Goal: Task Accomplishment & Management: Manage account settings

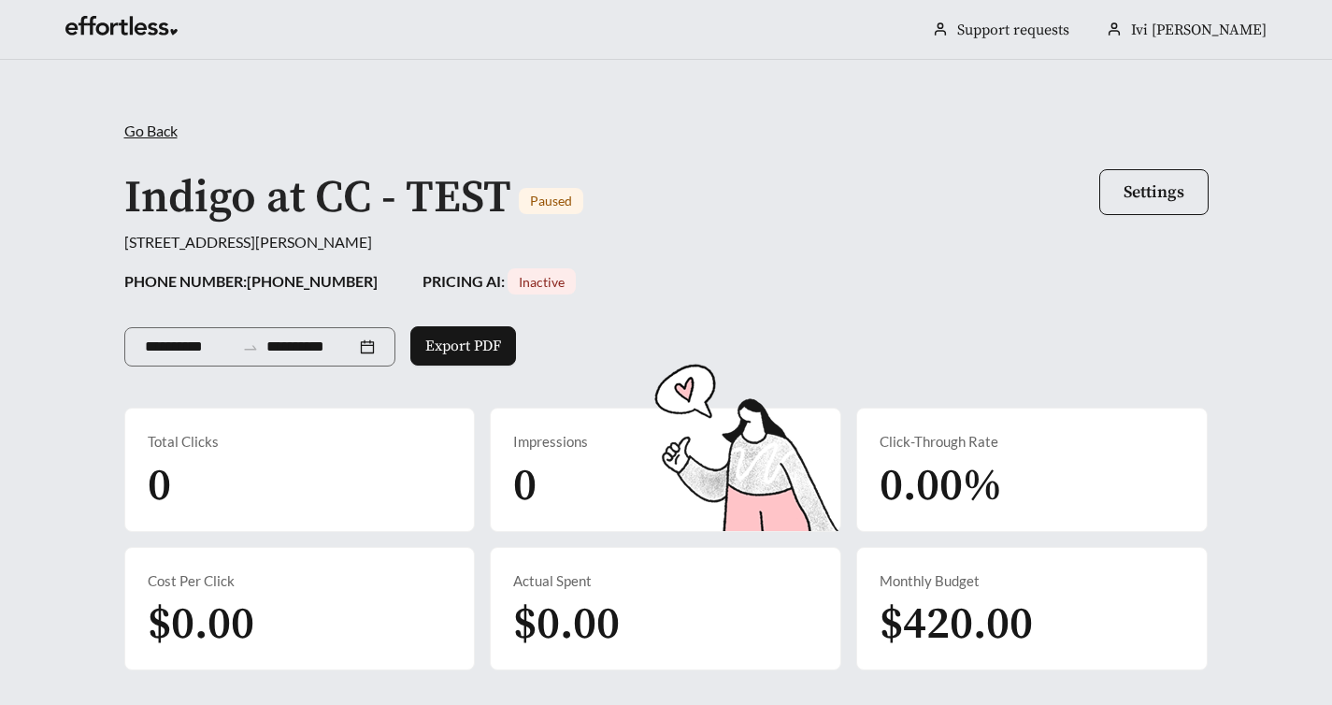
click at [855, 171] on div "Indigo at CC - TEST Paused Settings" at bounding box center [666, 197] width 1085 height 65
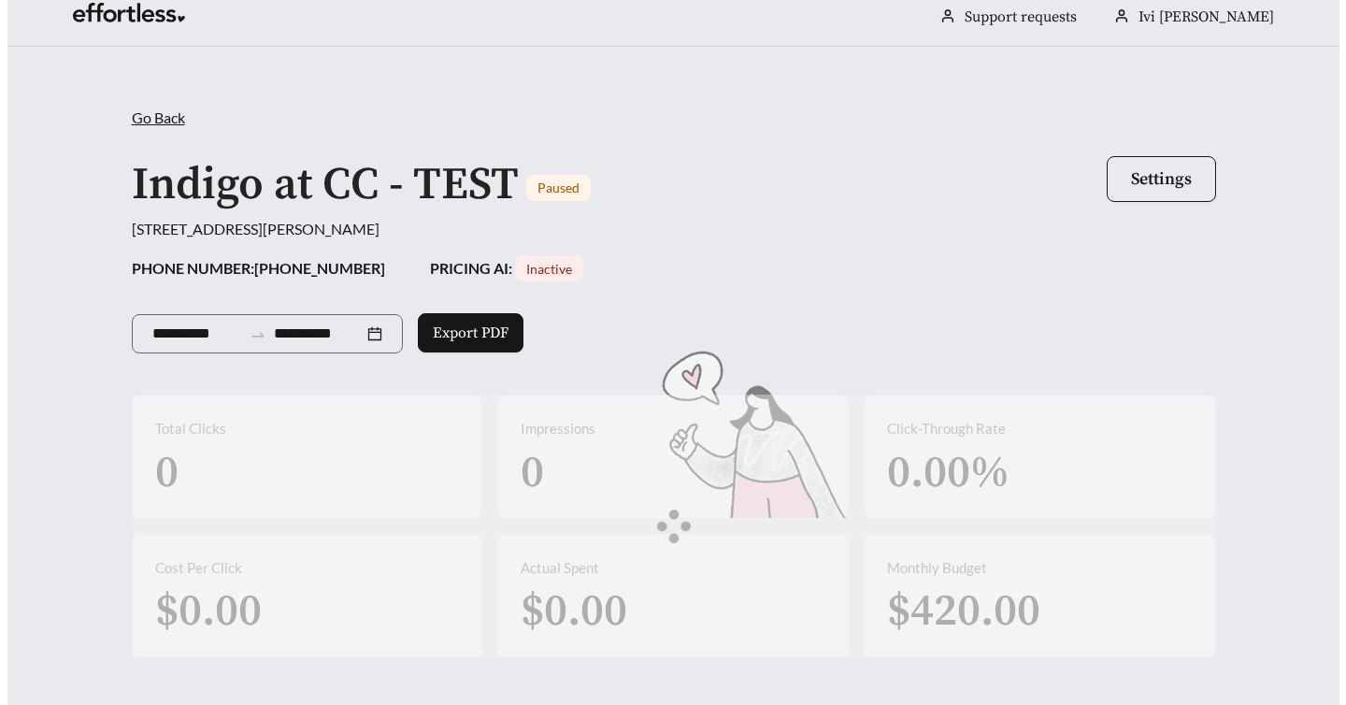
scroll to position [15, 0]
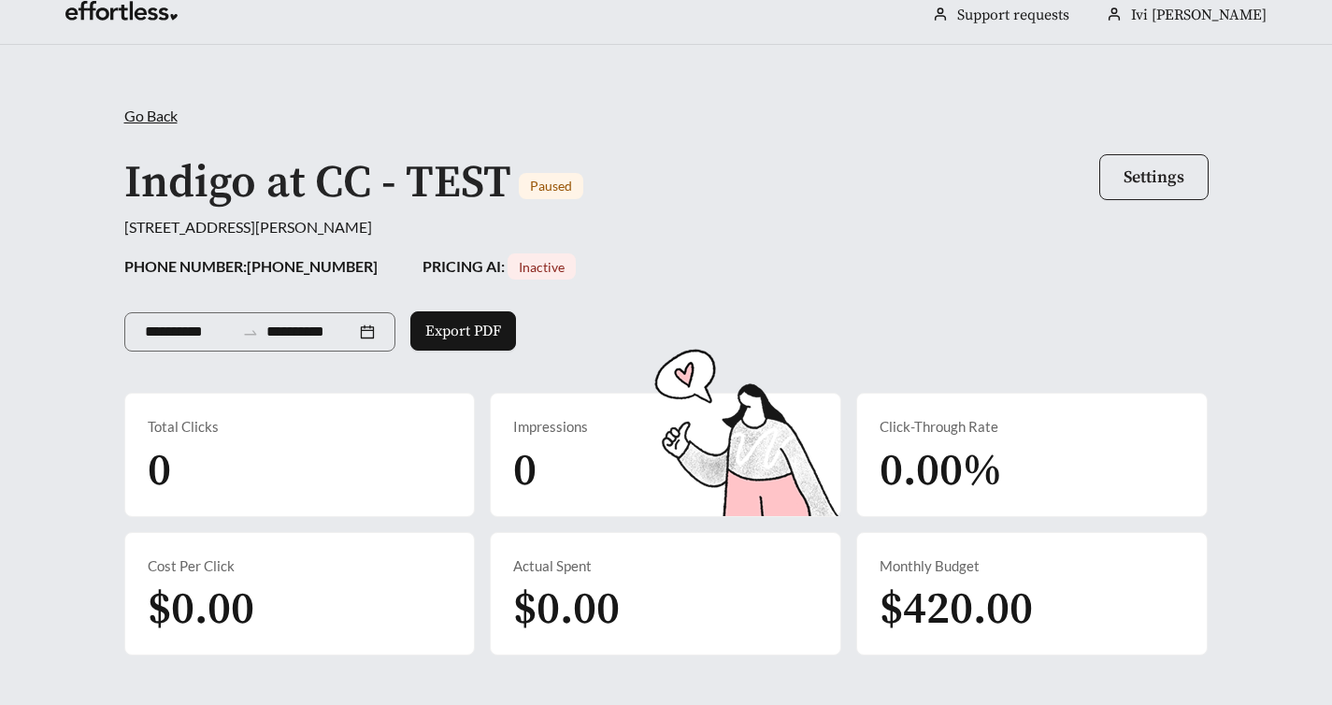
click at [1180, 181] on span "Settings" at bounding box center [1154, 177] width 61 height 22
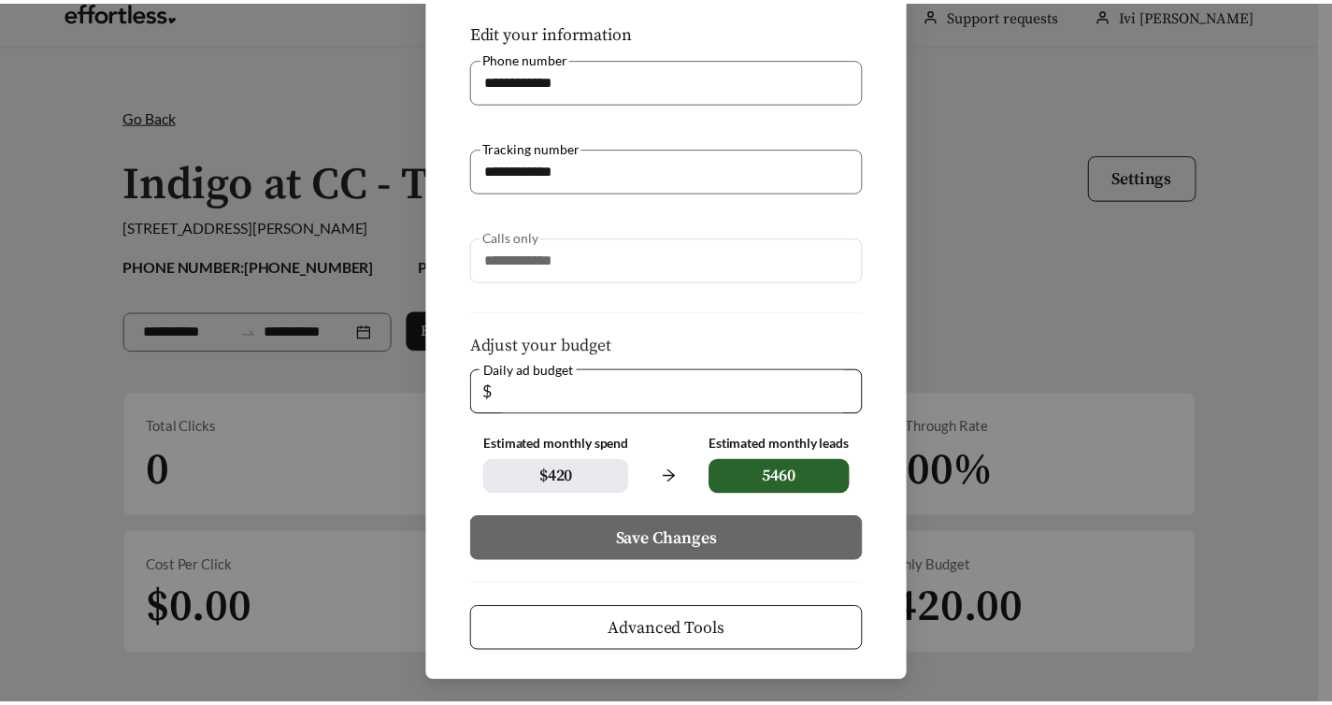
scroll to position [0, 0]
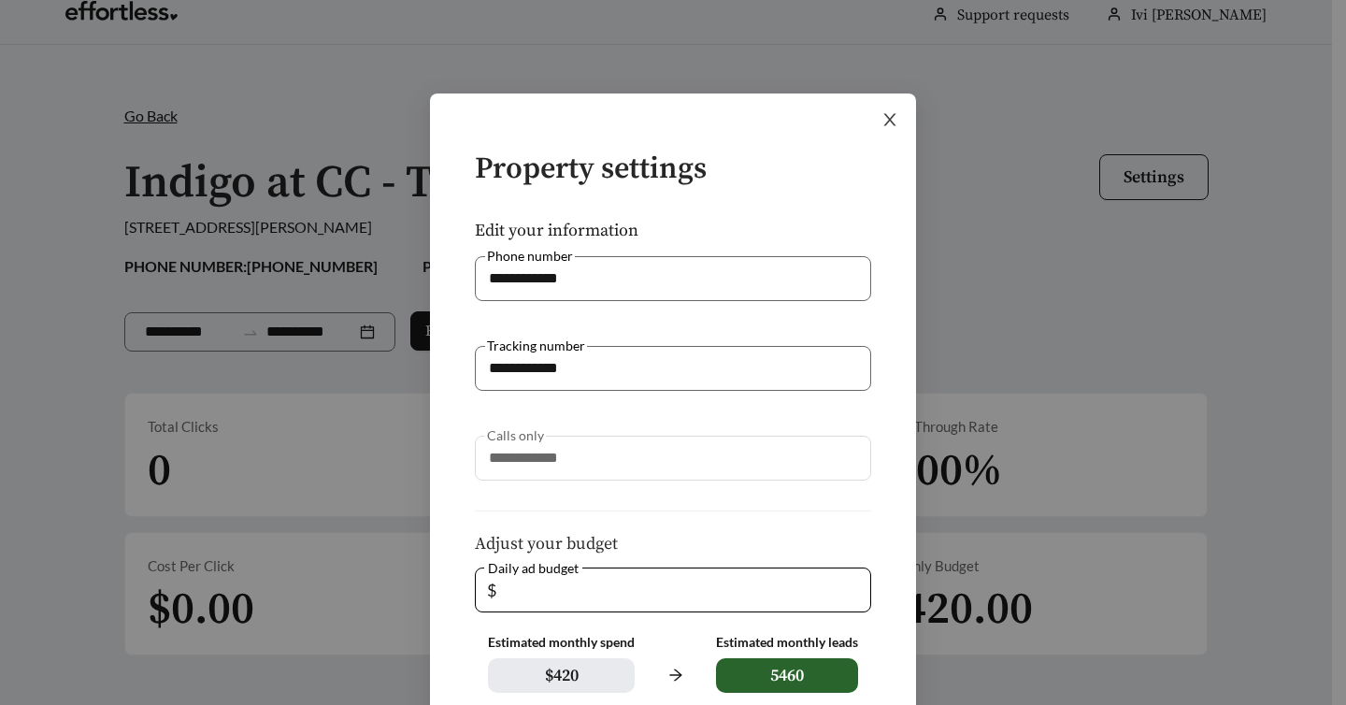
click at [884, 123] on icon "close" at bounding box center [890, 119] width 17 height 17
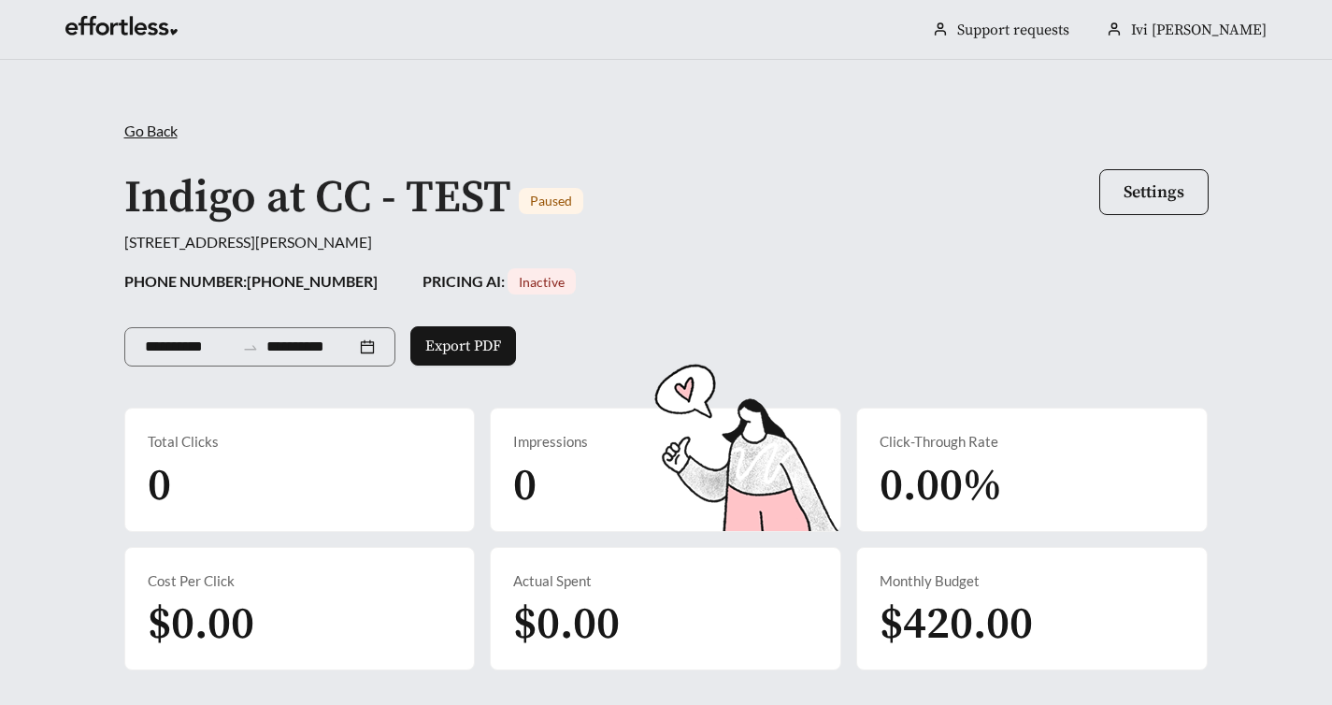
click at [166, 132] on span "Go Back" at bounding box center [150, 131] width 53 height 18
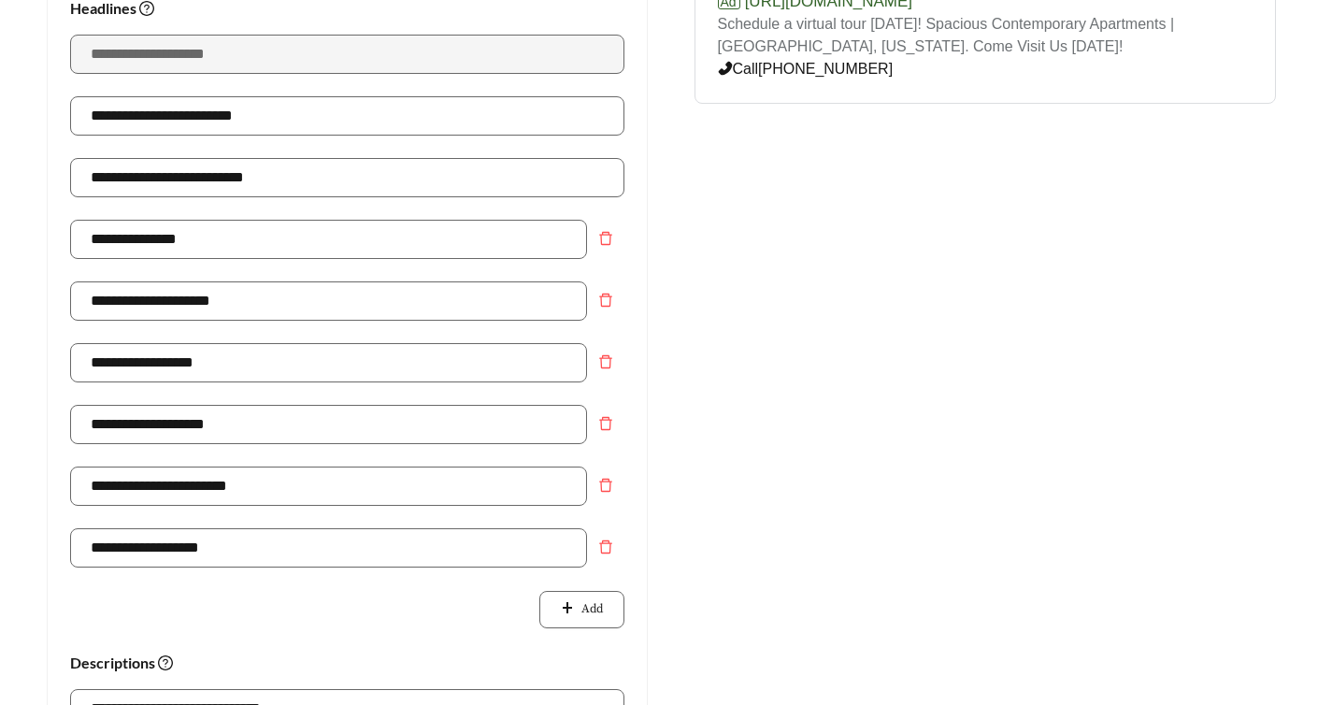
scroll to position [355, 0]
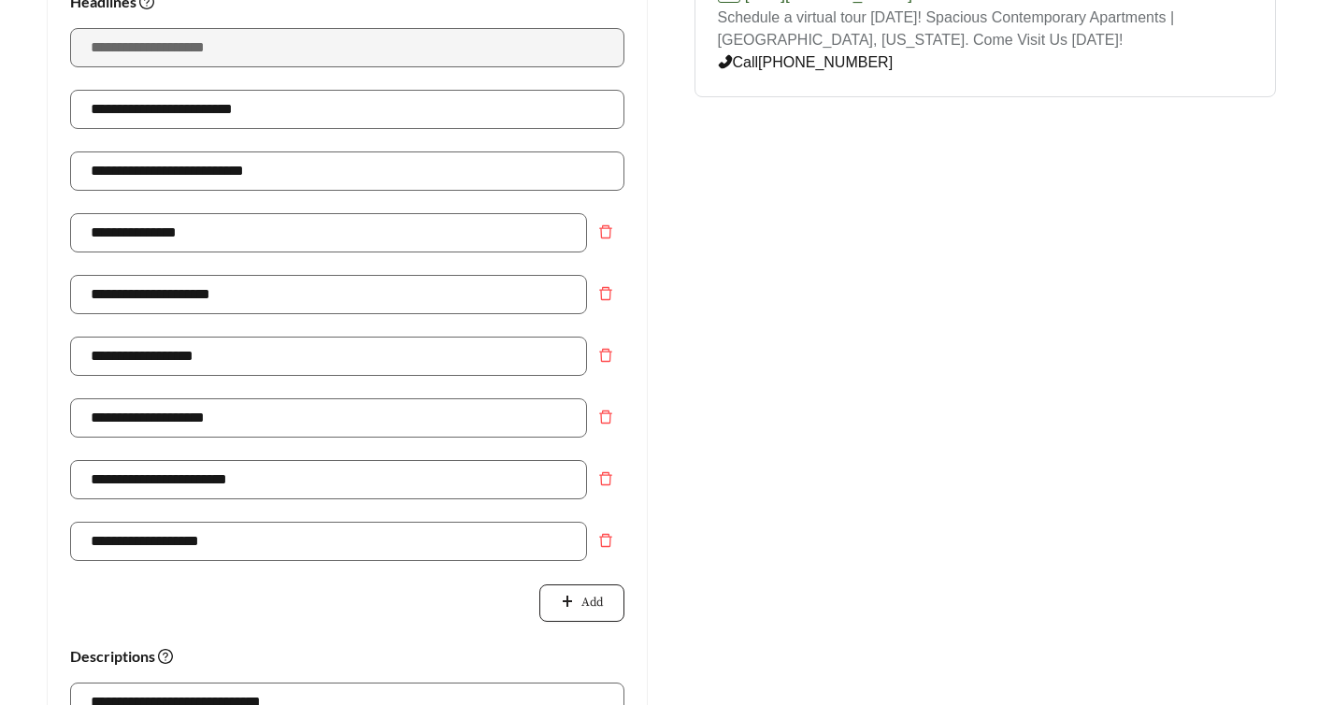
click at [591, 594] on span "Add" at bounding box center [593, 603] width 22 height 19
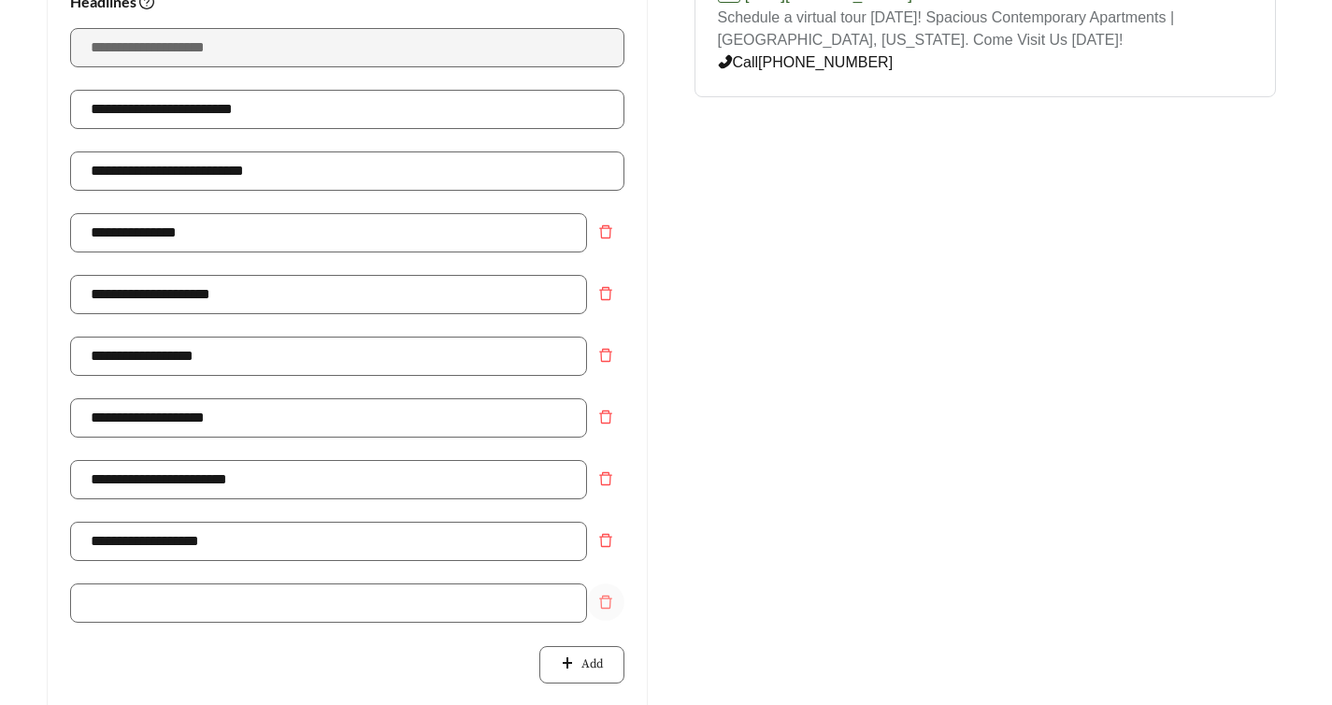
click at [609, 612] on button "Remove field" at bounding box center [605, 601] width 37 height 37
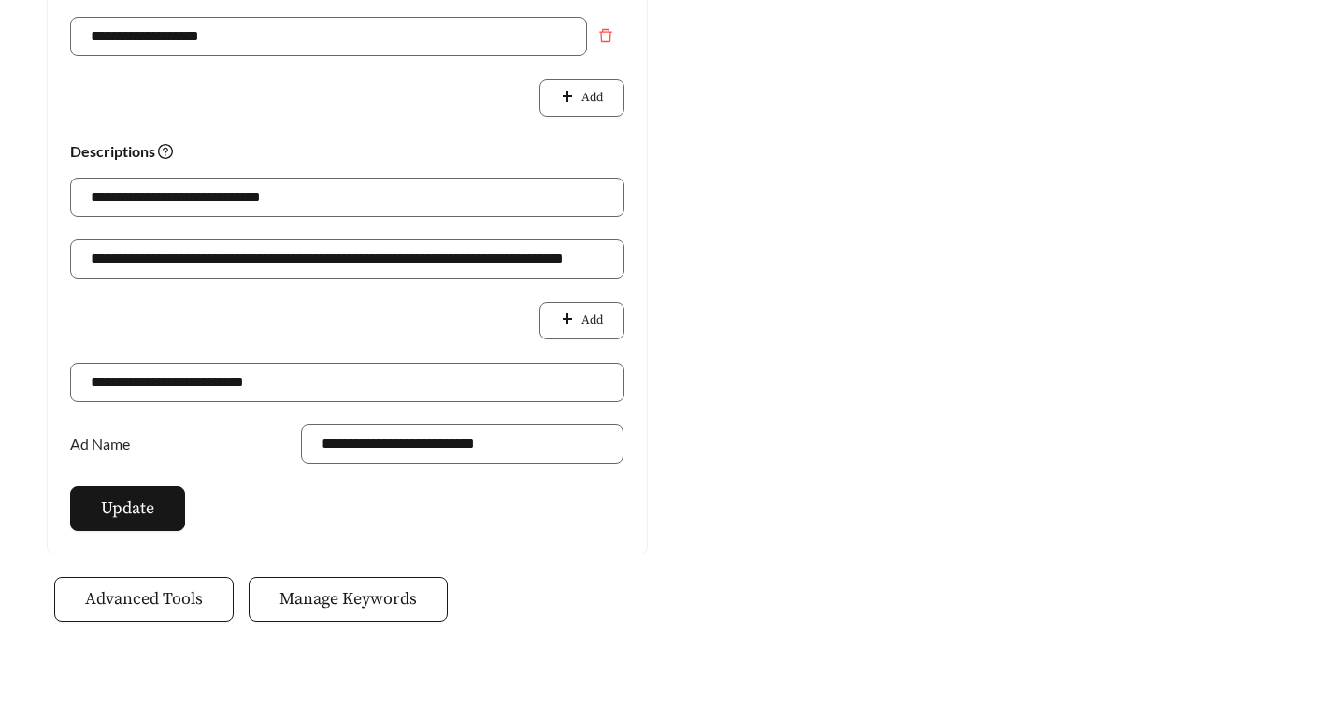
scroll to position [879, 0]
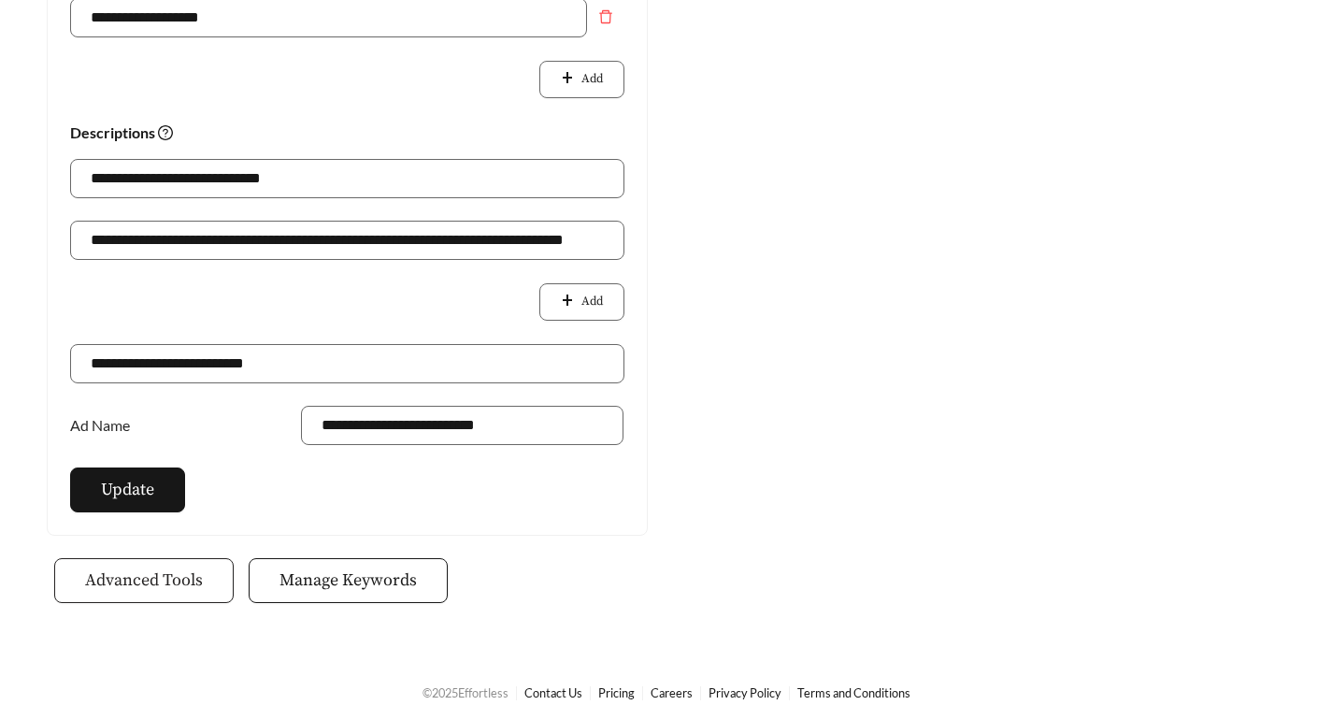
click at [159, 576] on span "Advanced Tools" at bounding box center [144, 580] width 118 height 25
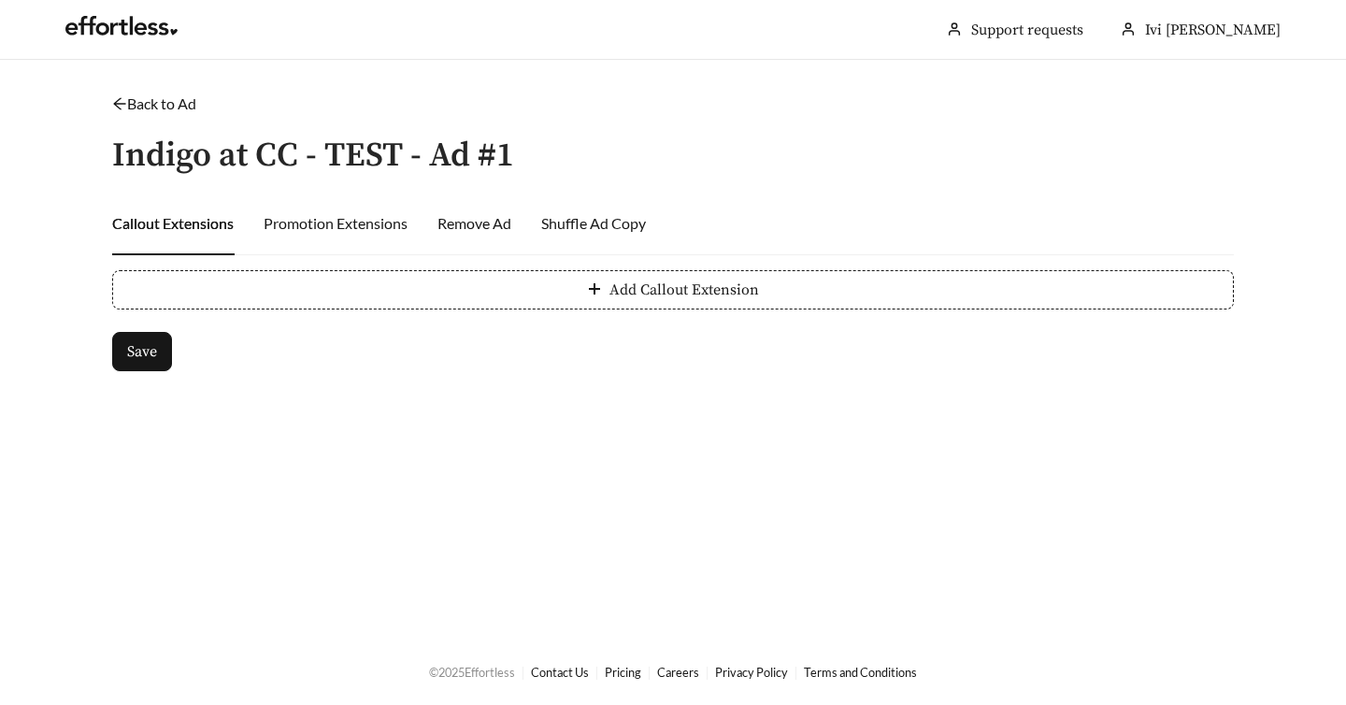
click at [119, 106] on icon "arrow-left" at bounding box center [119, 103] width 15 height 15
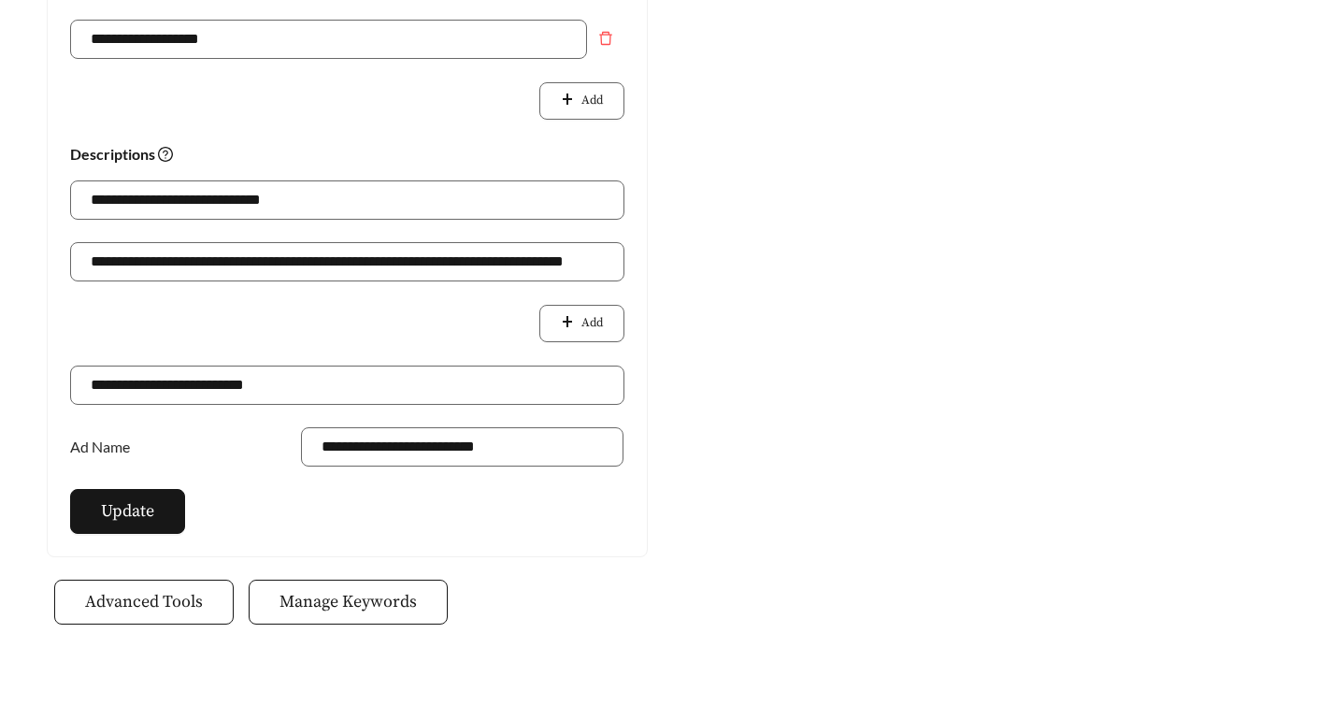
scroll to position [899, 0]
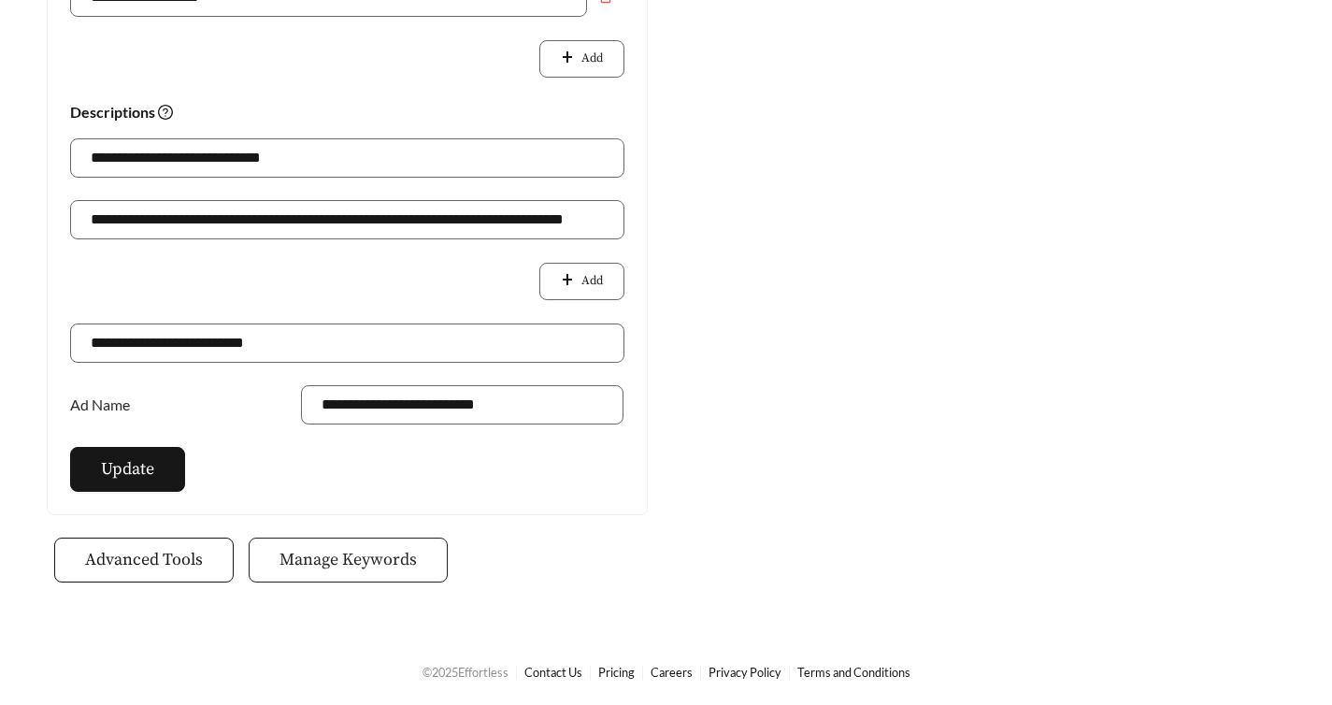
click at [338, 561] on span "Manage Keywords" at bounding box center [348, 559] width 137 height 25
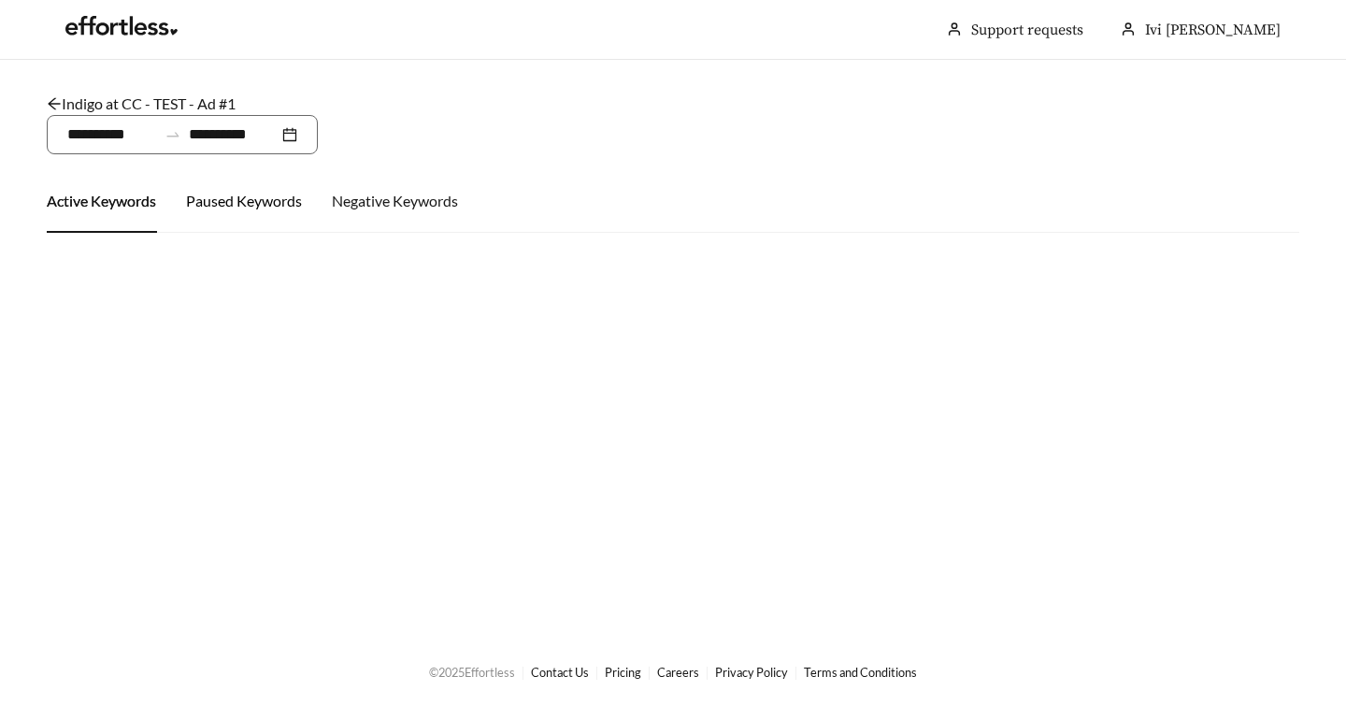
click at [237, 200] on div "Paused Keywords" at bounding box center [244, 201] width 116 height 22
click at [396, 216] on div "Negative Keywords" at bounding box center [395, 201] width 126 height 64
click at [123, 203] on div "Active Keywords" at bounding box center [101, 201] width 109 height 22
click at [49, 102] on icon "arrow-left" at bounding box center [54, 103] width 15 height 15
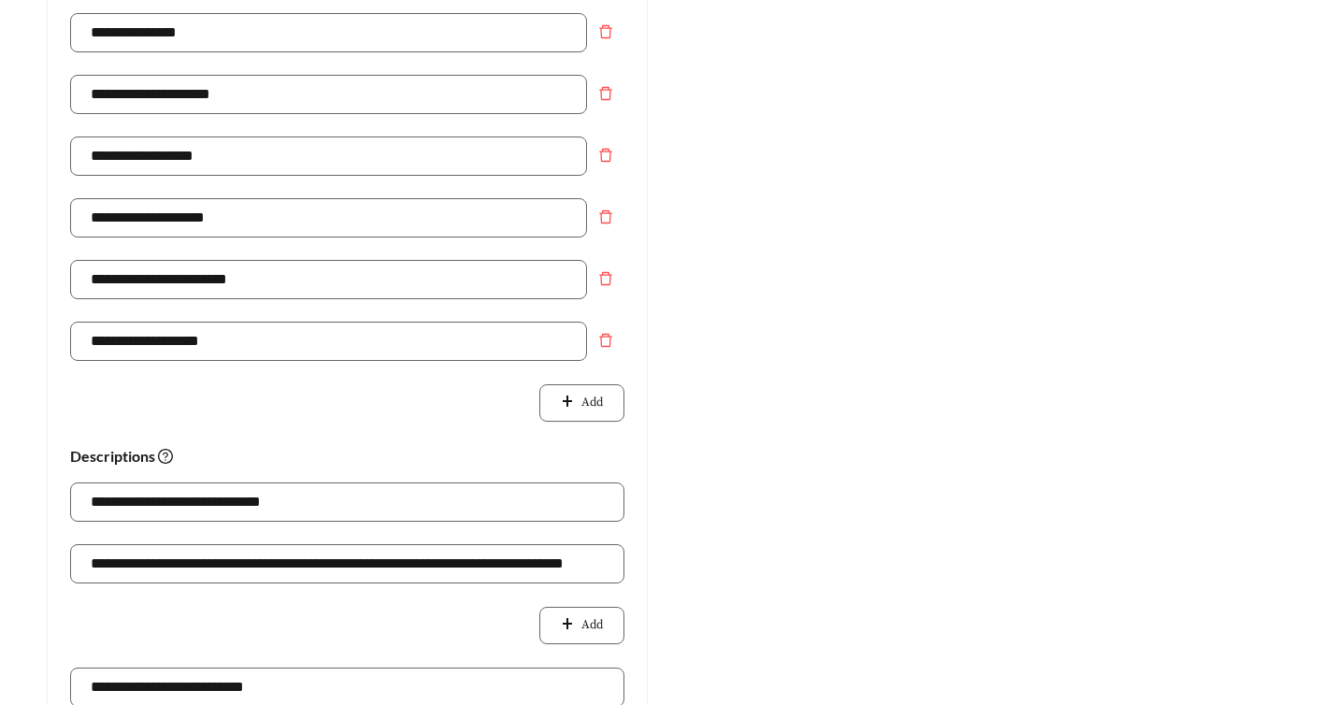
scroll to position [899, 0]
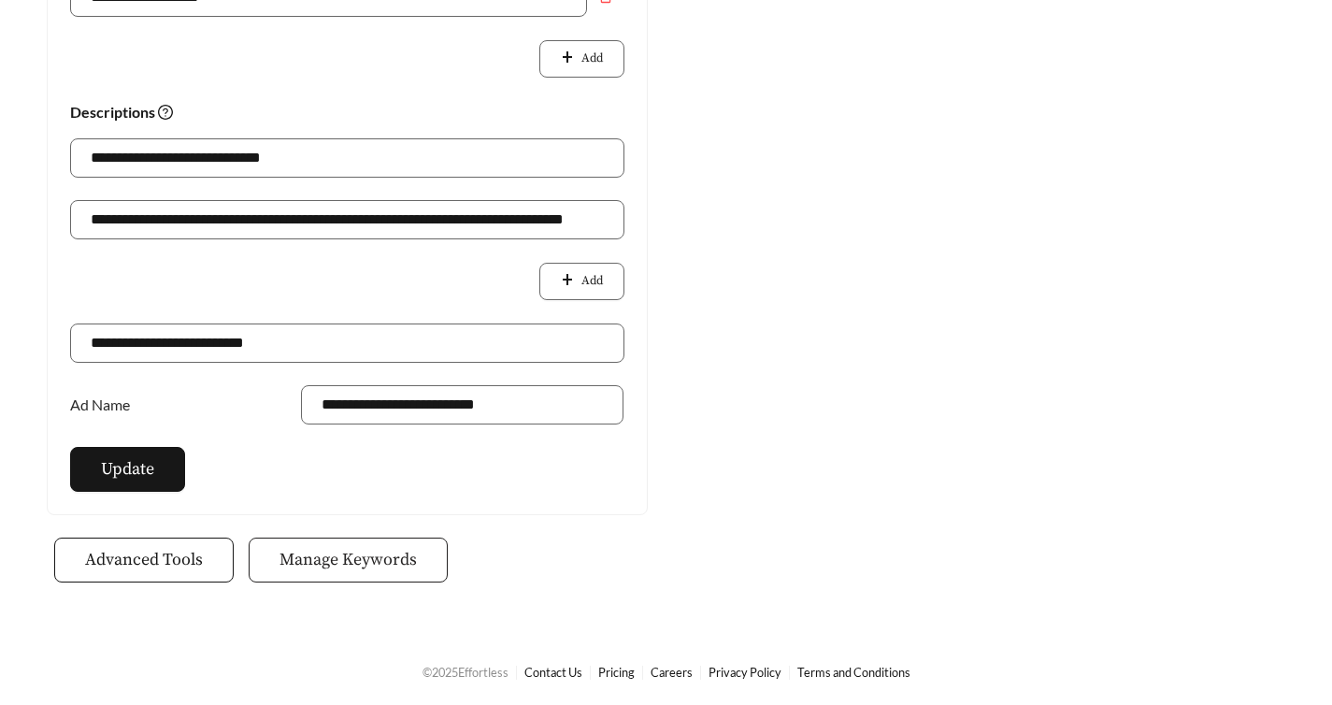
click at [404, 561] on span "Manage Keywords" at bounding box center [348, 559] width 137 height 25
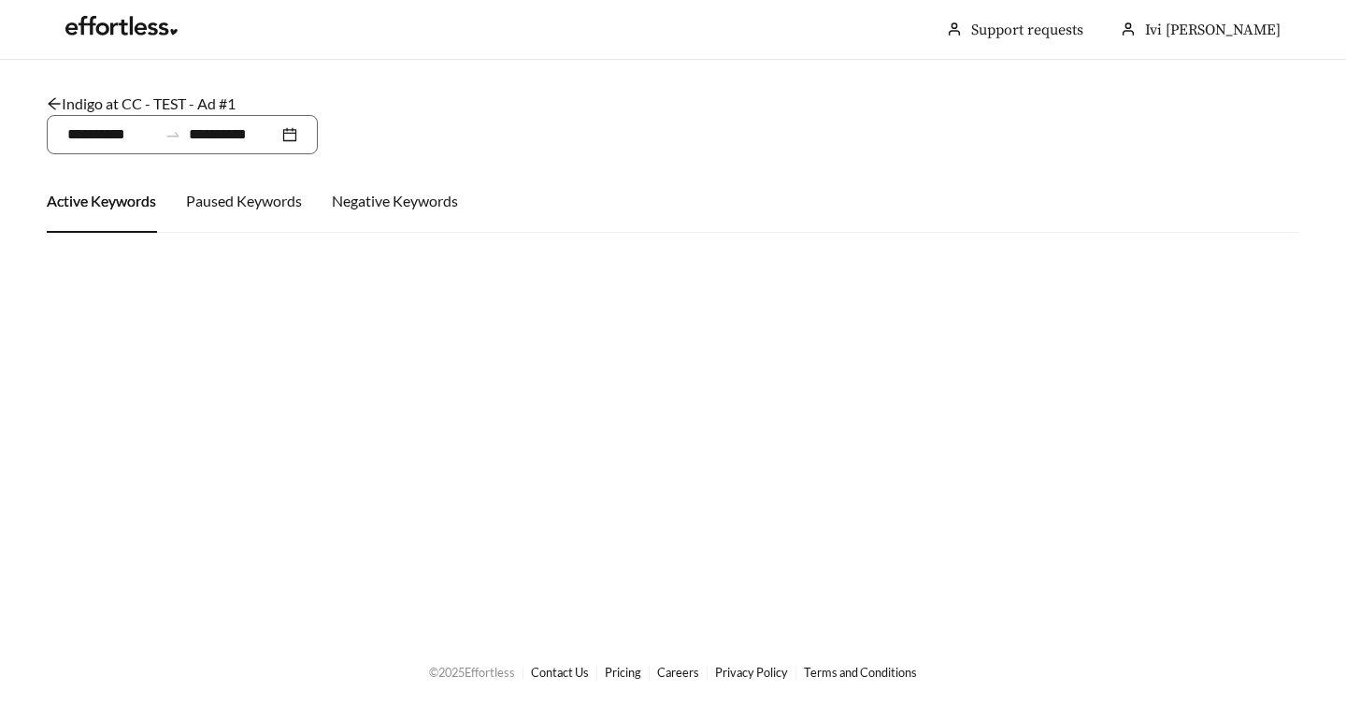
click at [56, 108] on icon "arrow-left" at bounding box center [54, 103] width 15 height 15
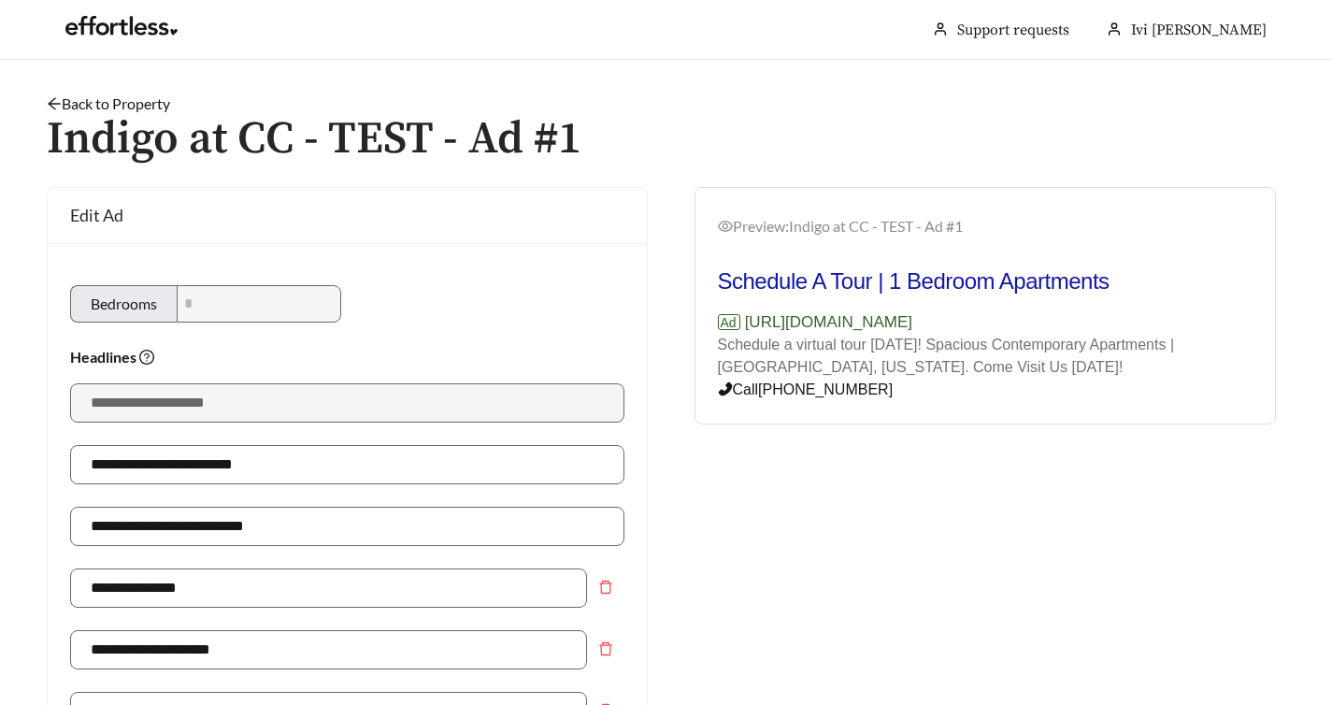
click at [56, 108] on icon "arrow-left" at bounding box center [54, 103] width 15 height 15
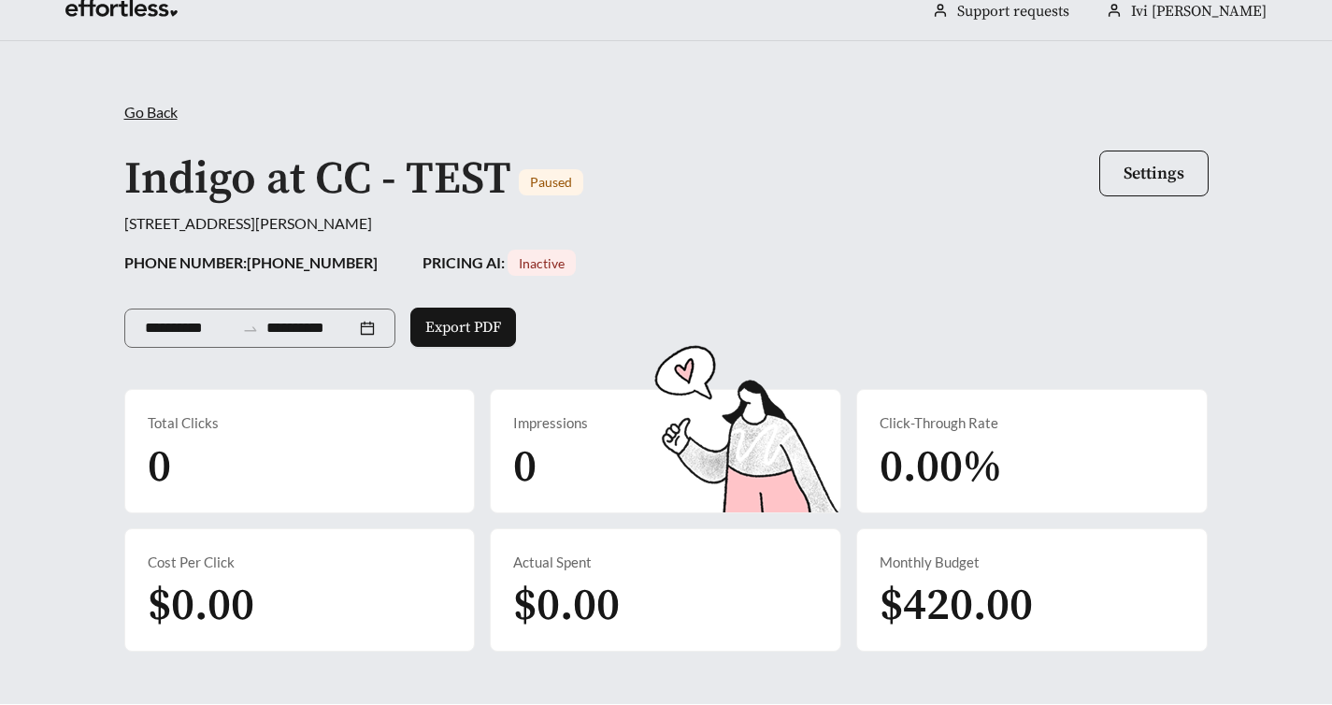
scroll to position [494, 0]
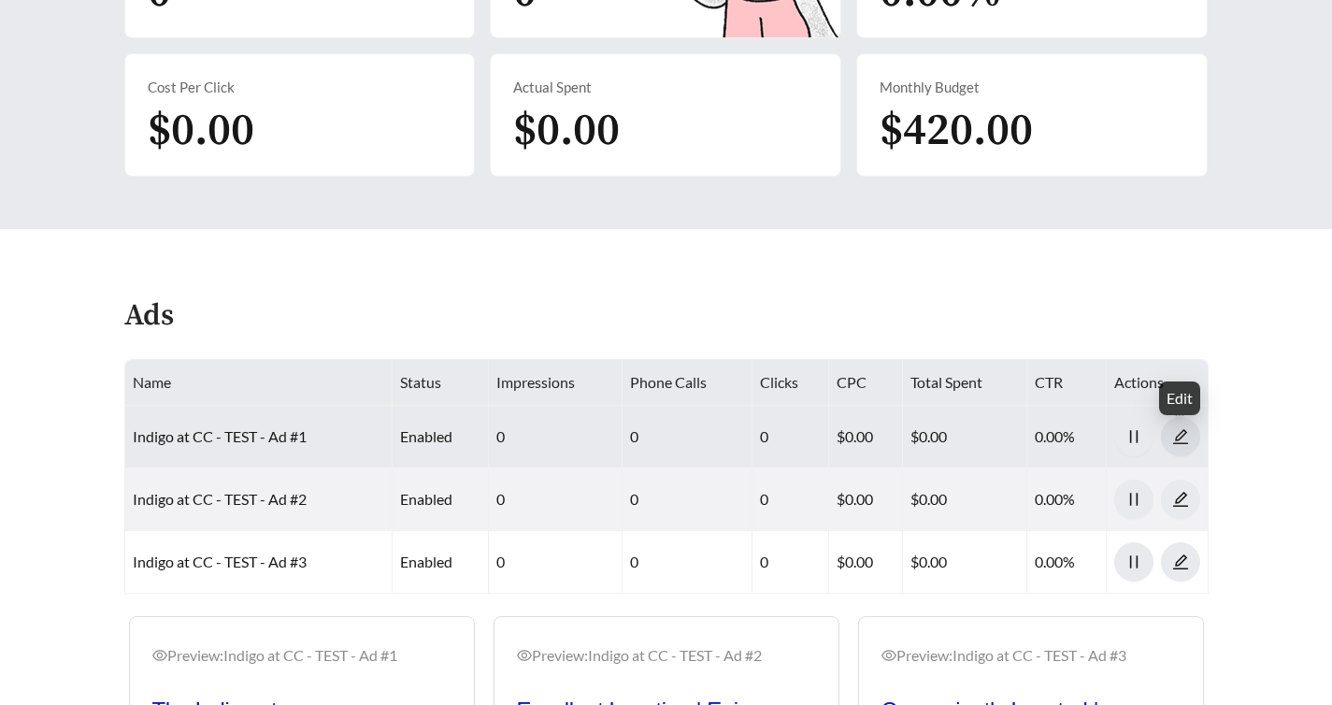
click at [1183, 449] on button "button" at bounding box center [1180, 436] width 39 height 39
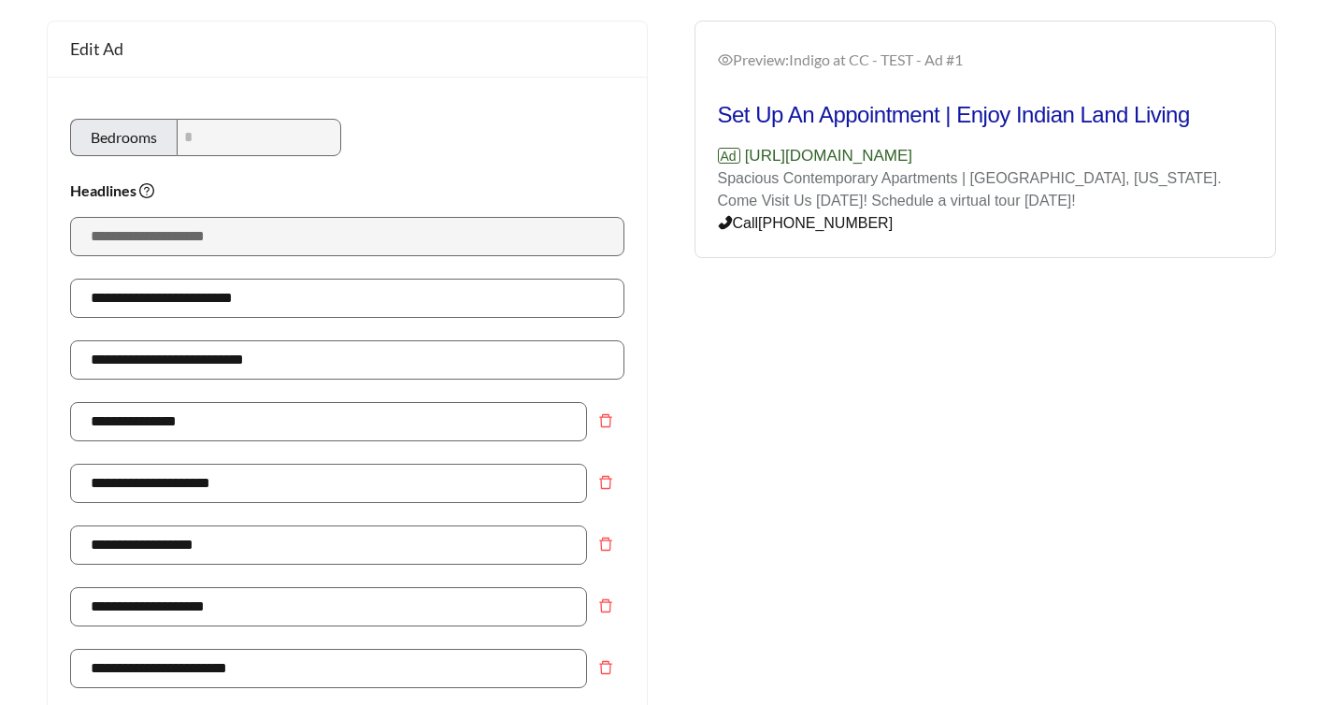
scroll to position [899, 0]
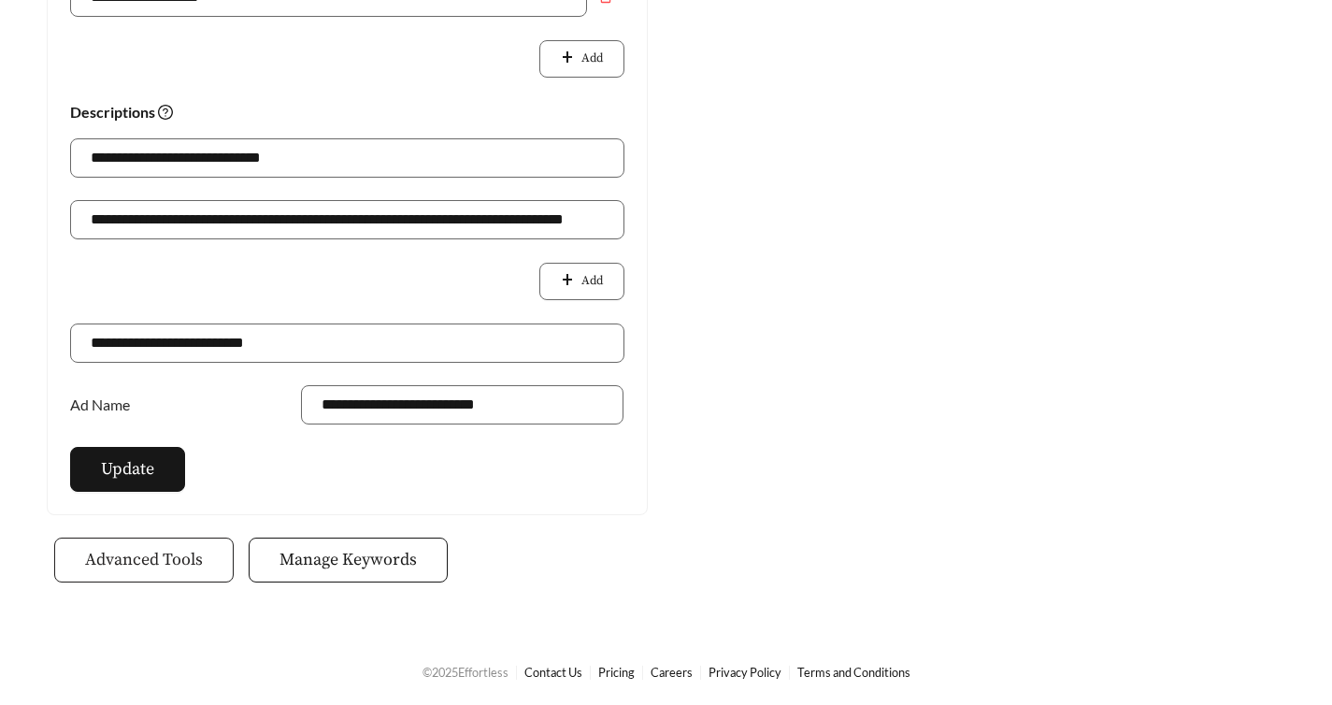
click at [190, 575] on button "Advanced Tools" at bounding box center [144, 560] width 180 height 45
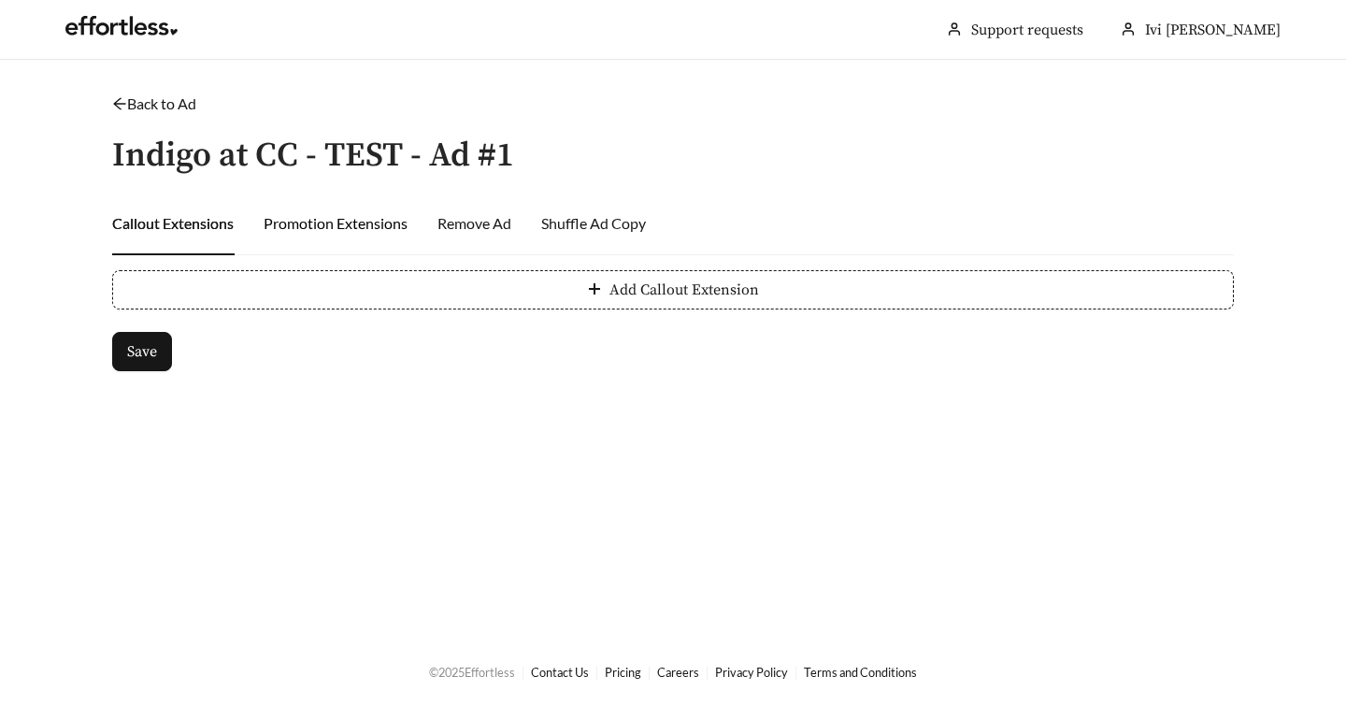
click at [349, 216] on div "Promotion Extensions" at bounding box center [336, 223] width 144 height 22
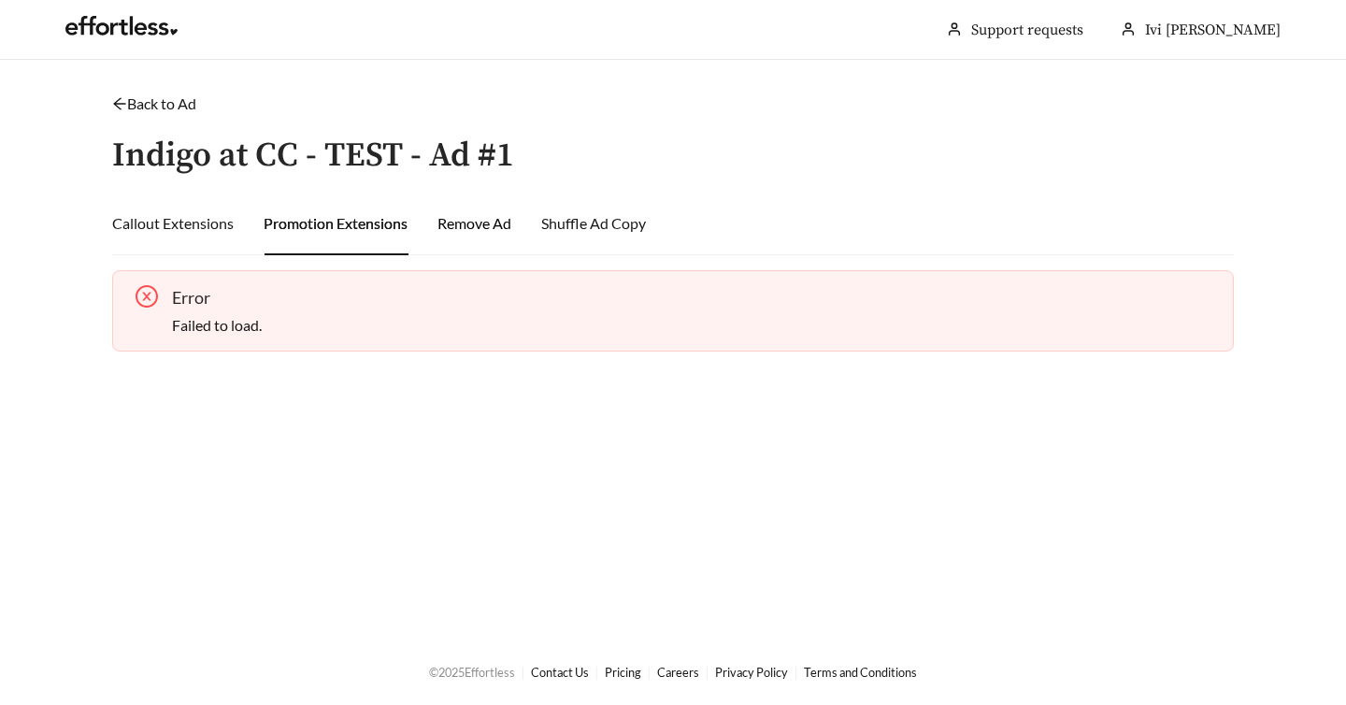
click at [488, 222] on div "Remove Ad" at bounding box center [475, 223] width 74 height 22
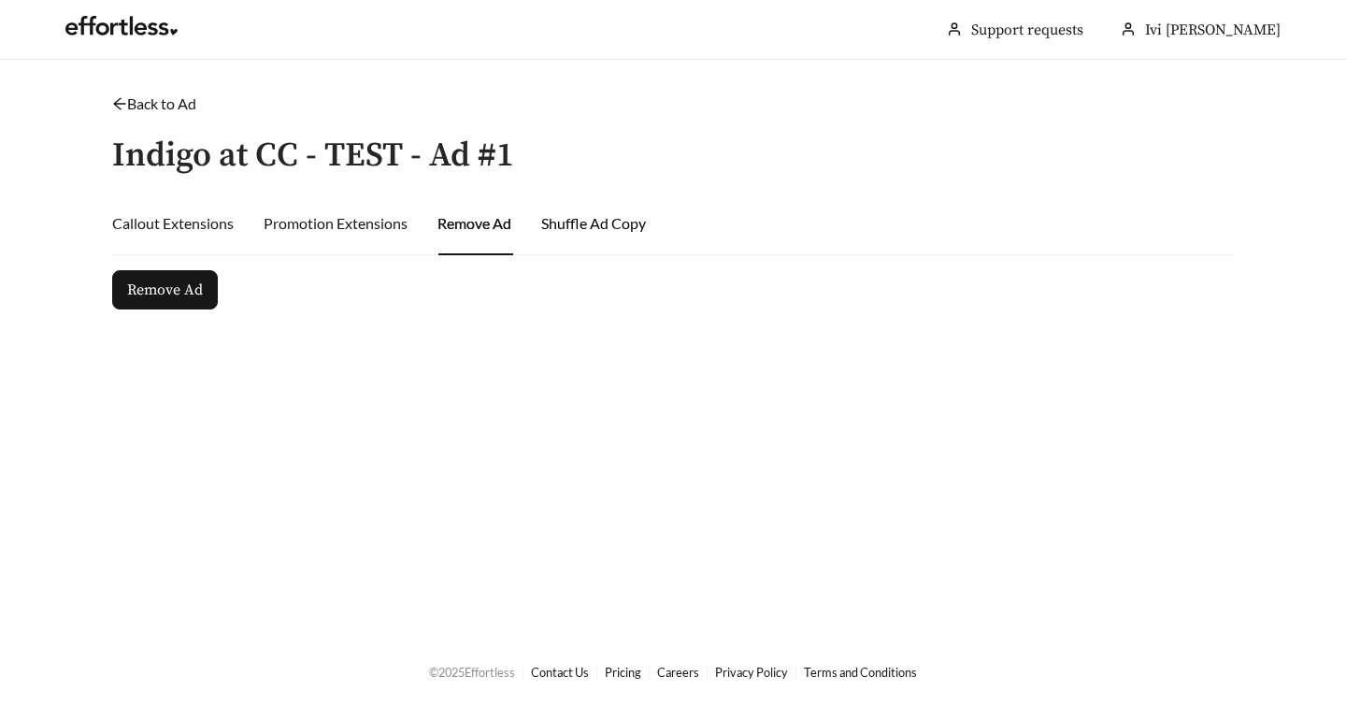
click at [641, 228] on div "Shuffle Ad Copy" at bounding box center [593, 223] width 105 height 22
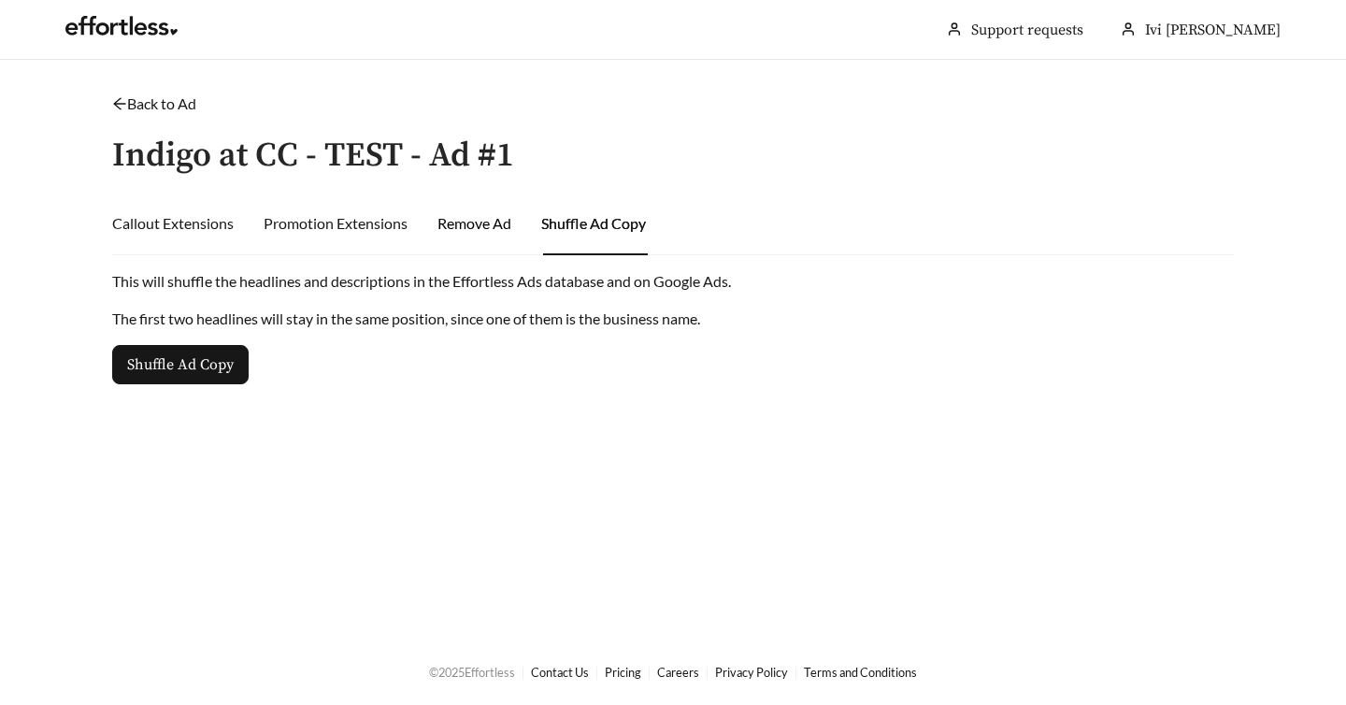
click at [496, 228] on div "Remove Ad" at bounding box center [475, 223] width 74 height 22
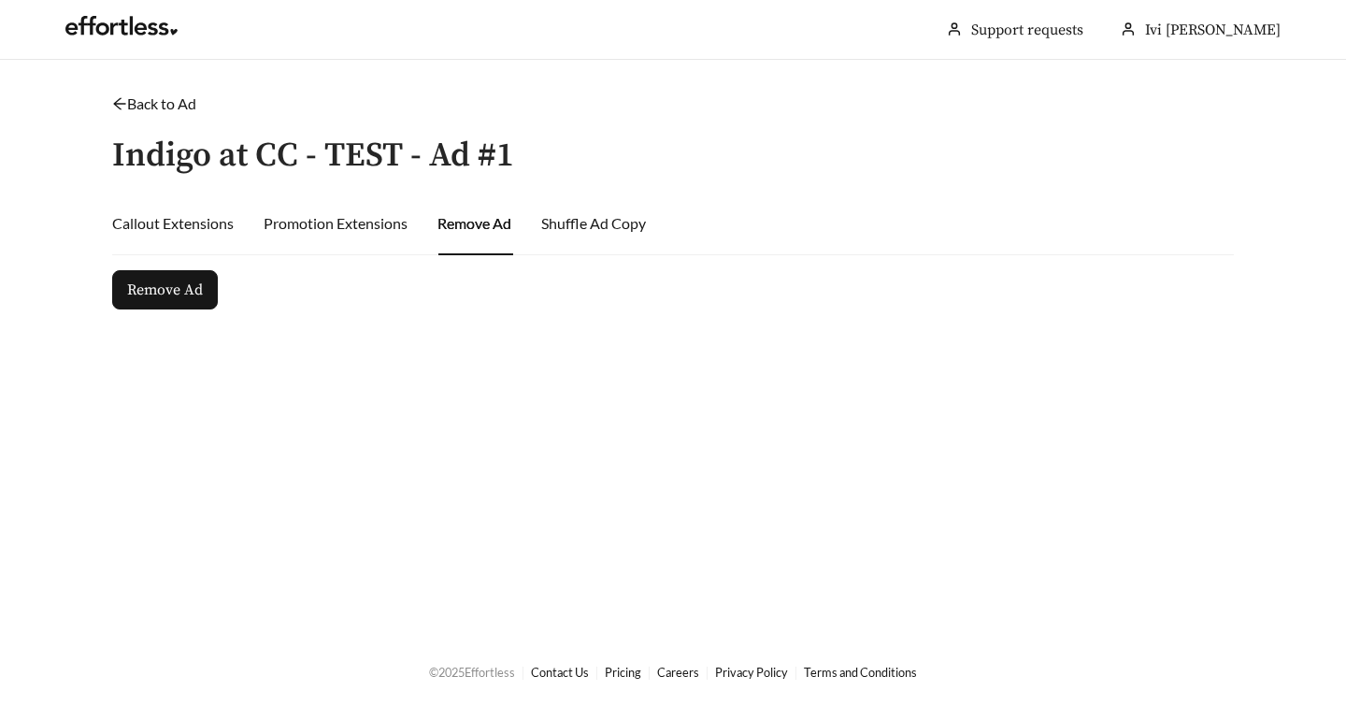
click at [172, 107] on link "Back to Ad" at bounding box center [154, 103] width 84 height 18
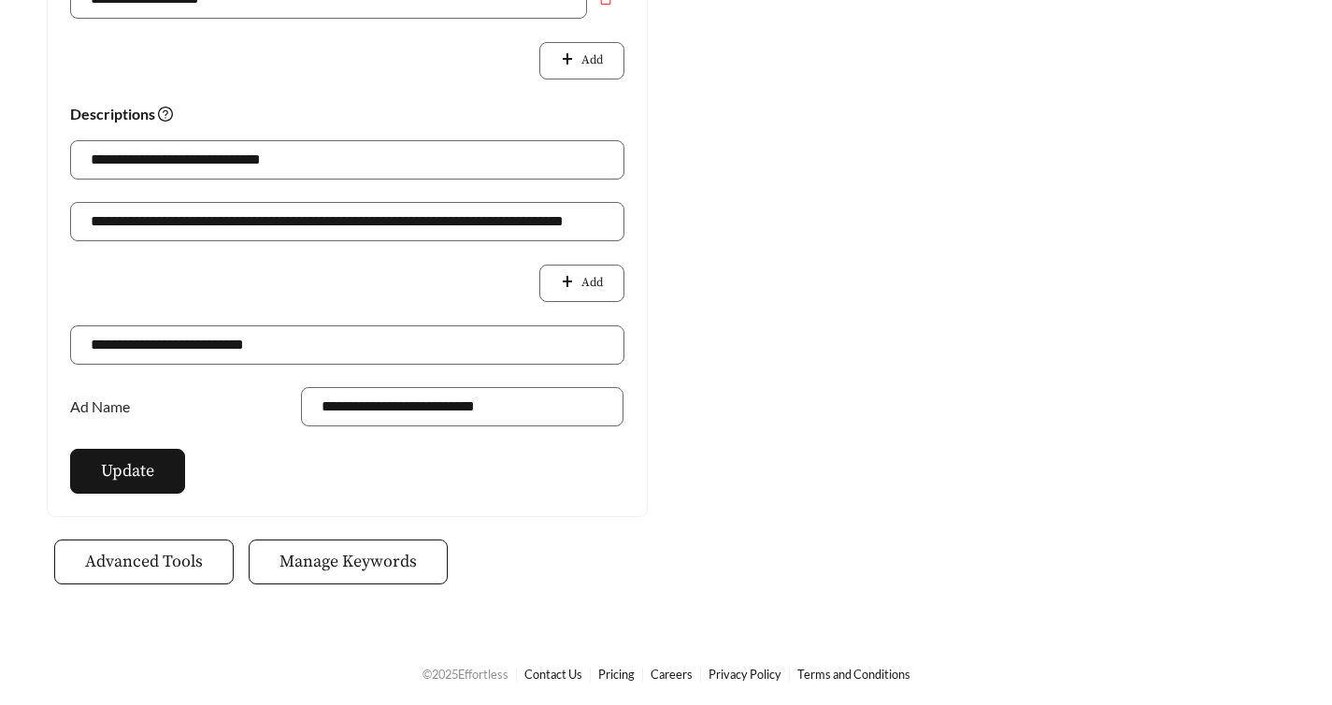
scroll to position [899, 0]
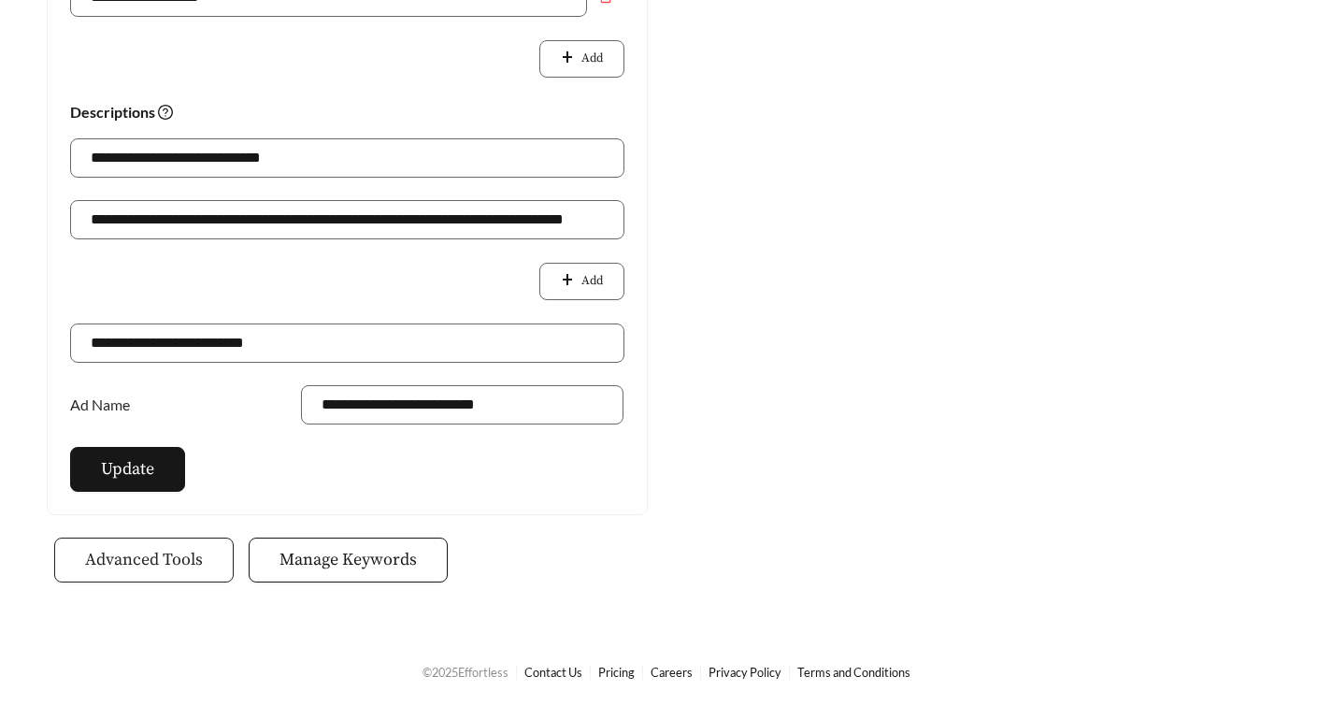
click at [189, 557] on span "Advanced Tools" at bounding box center [144, 559] width 118 height 25
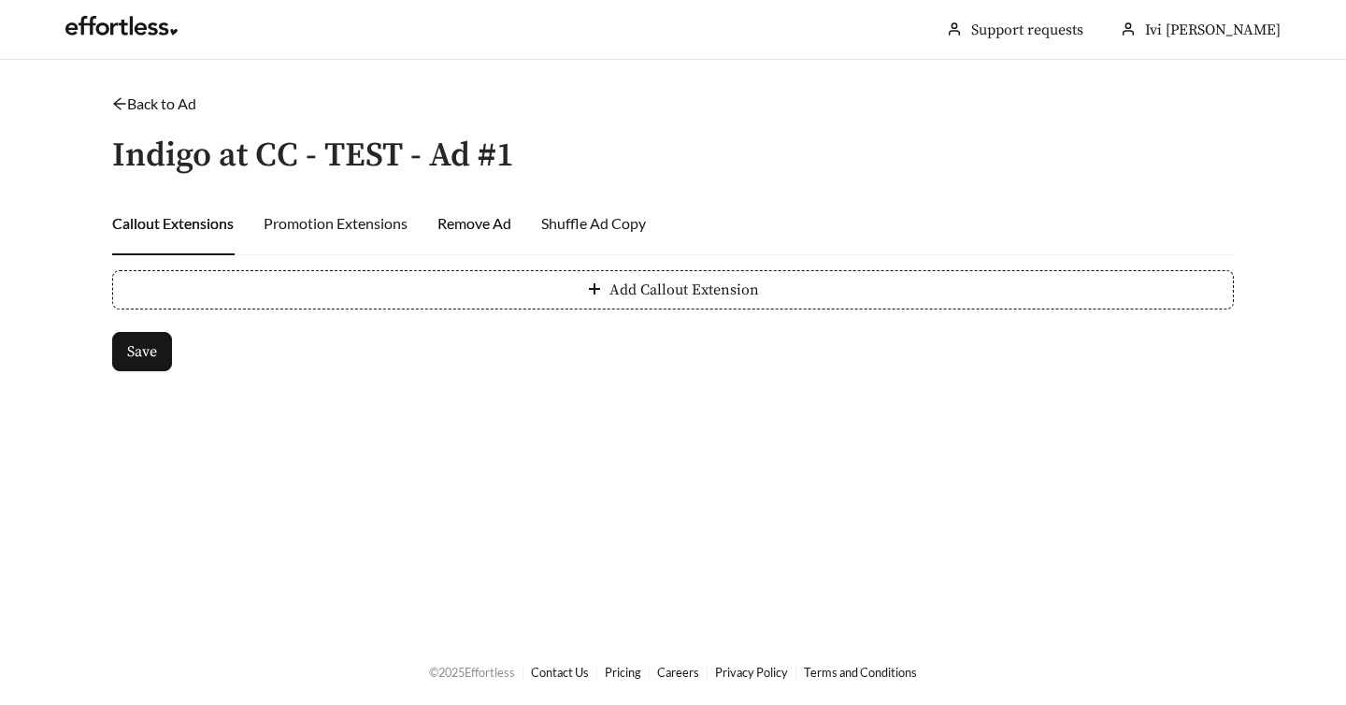
click at [496, 230] on div "Remove Ad" at bounding box center [475, 223] width 74 height 22
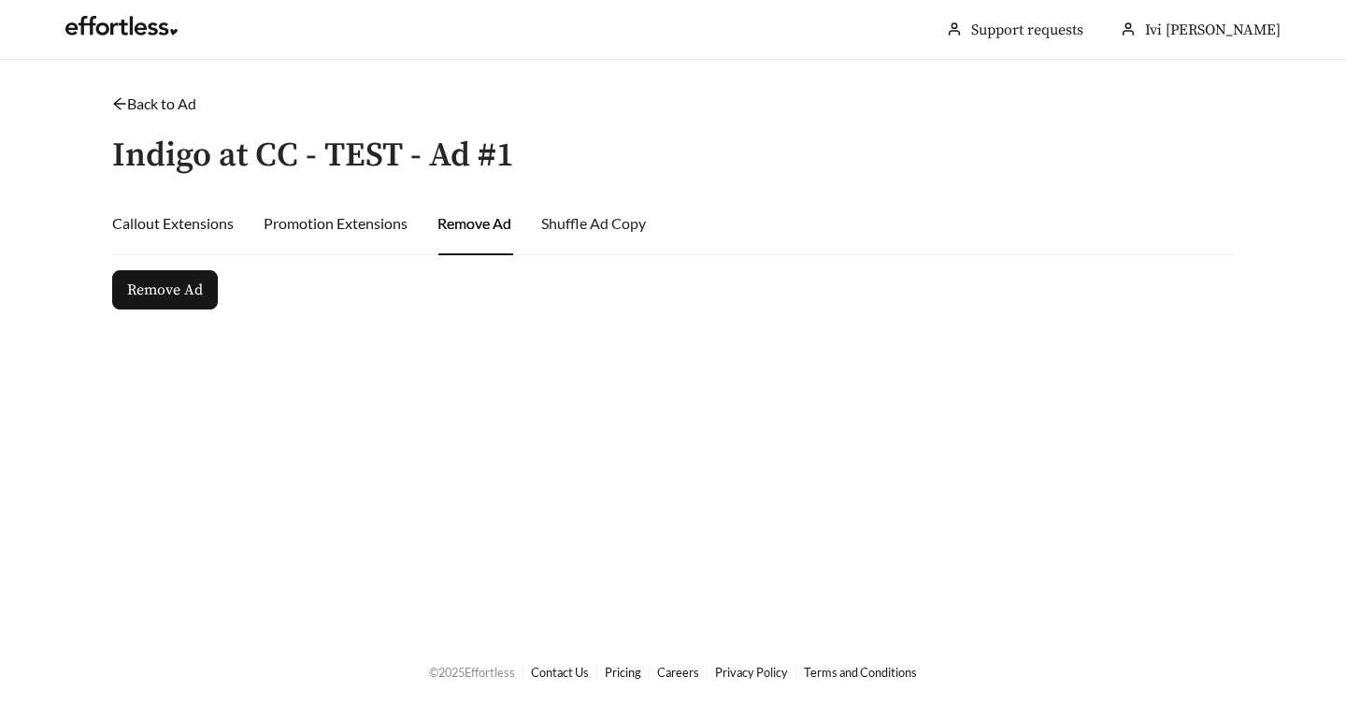
click at [583, 242] on div "Shuffle Ad Copy" at bounding box center [593, 224] width 105 height 64
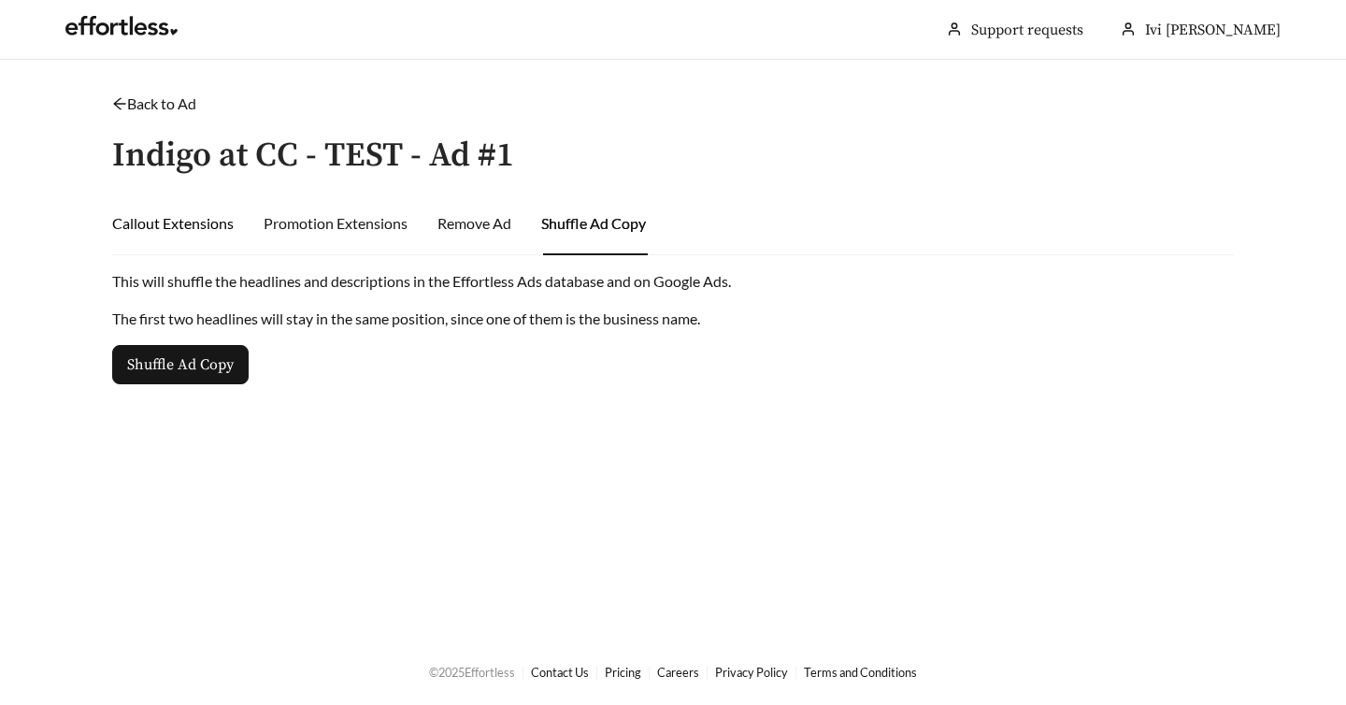
click at [191, 227] on div "Callout Extensions" at bounding box center [173, 223] width 122 height 22
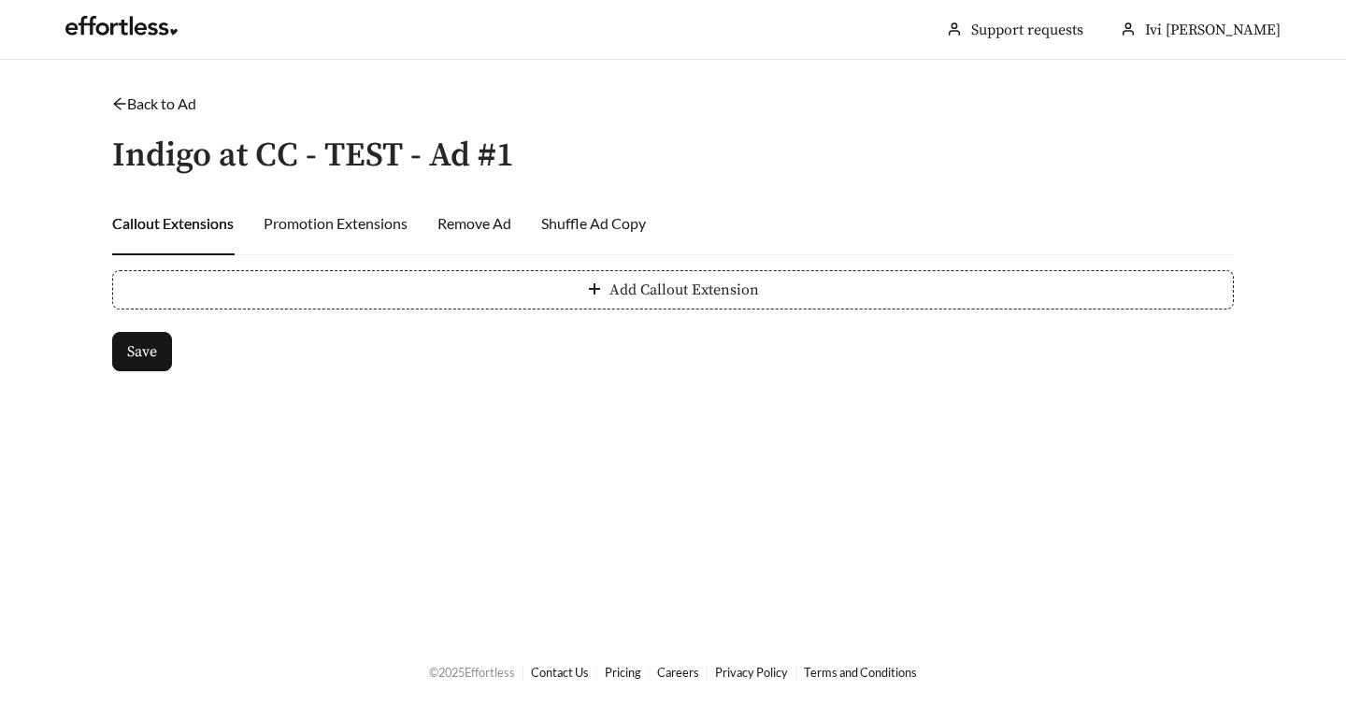
click at [658, 287] on span "Add Callout Extension" at bounding box center [685, 290] width 150 height 22
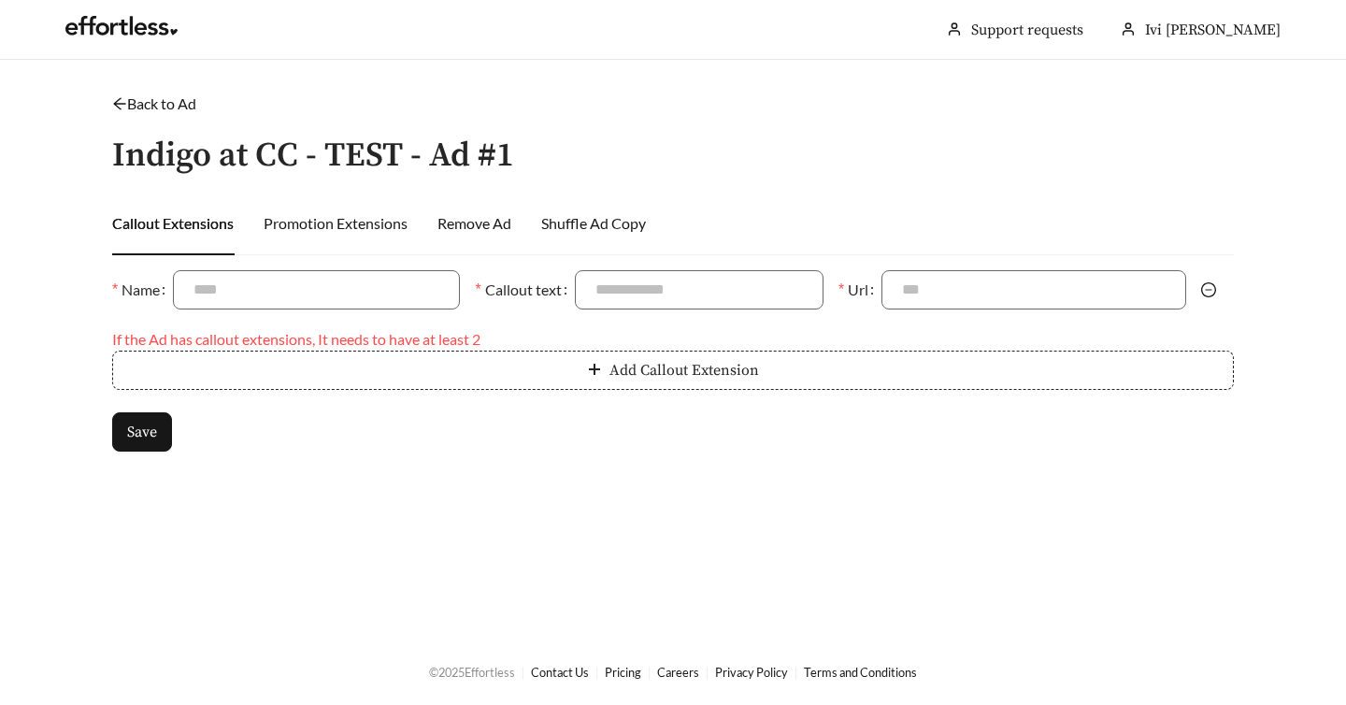
click at [726, 359] on span "Add Callout Extension" at bounding box center [685, 370] width 150 height 22
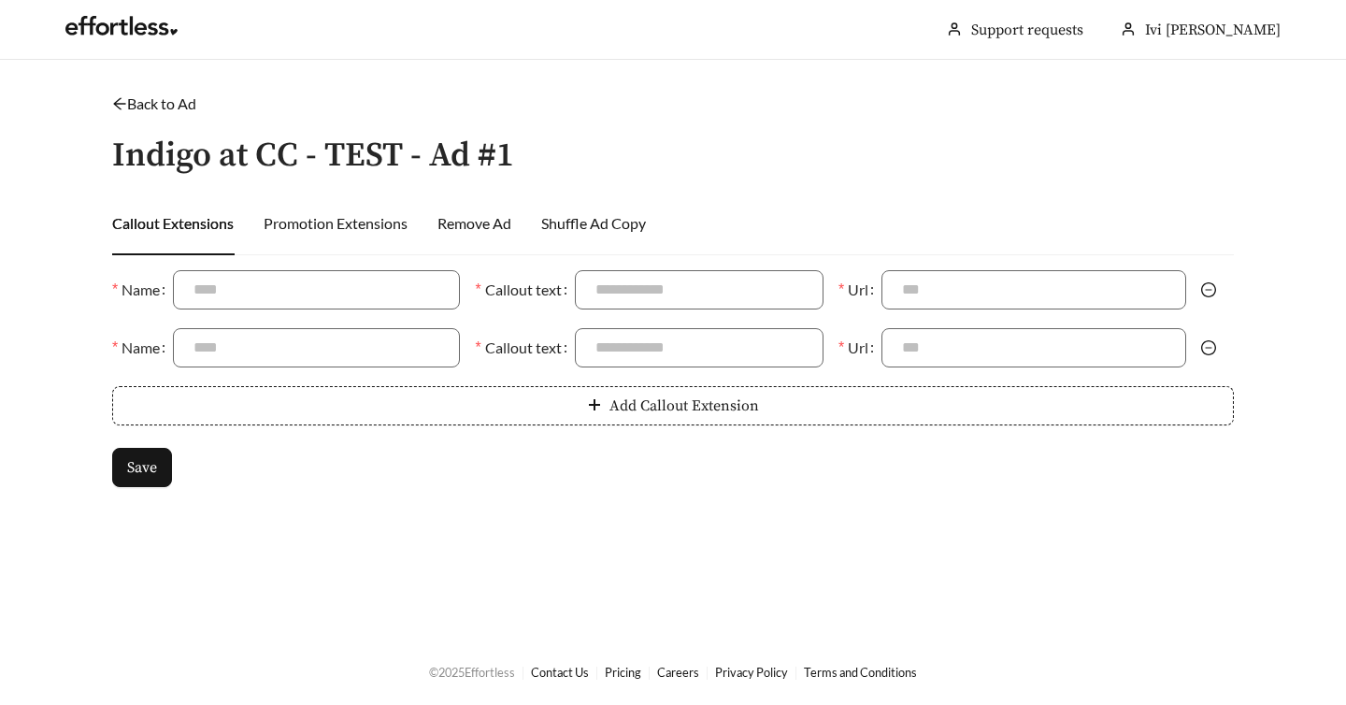
click at [178, 109] on link "Back to Ad" at bounding box center [154, 103] width 84 height 18
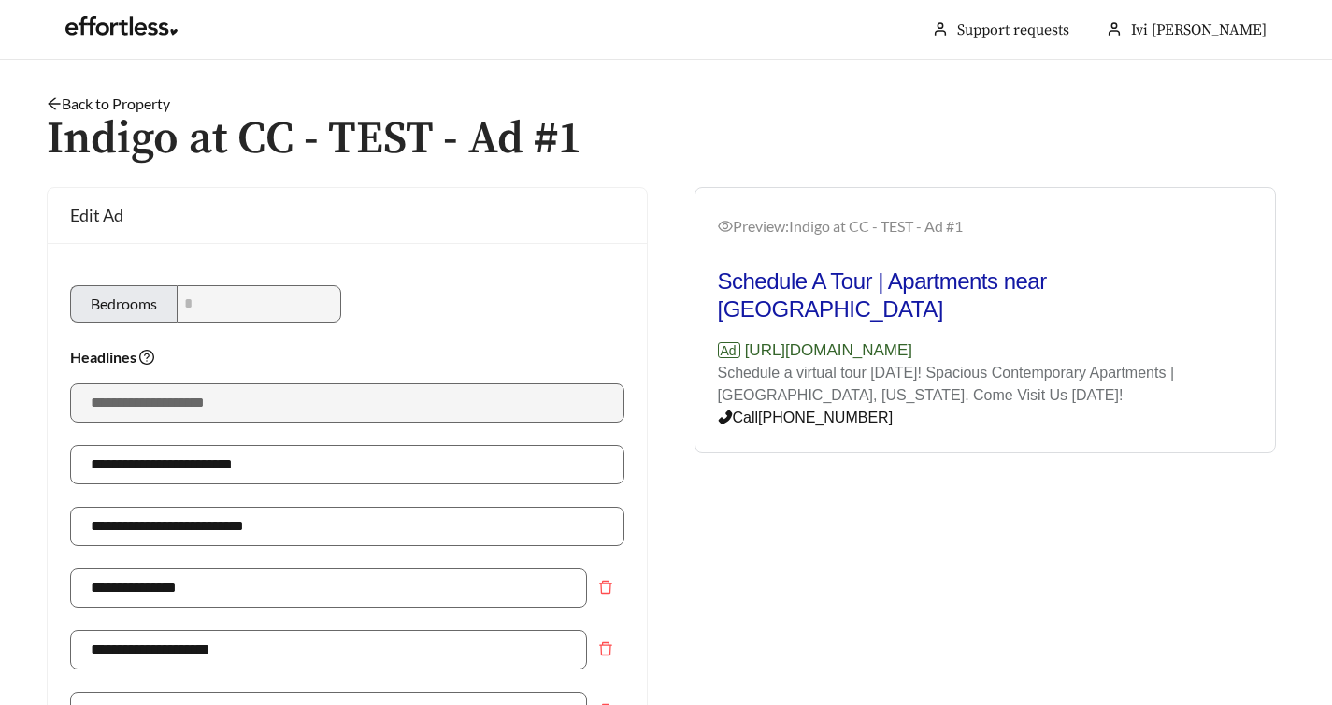
click at [128, 108] on link "Back to Property" at bounding box center [108, 103] width 123 height 18
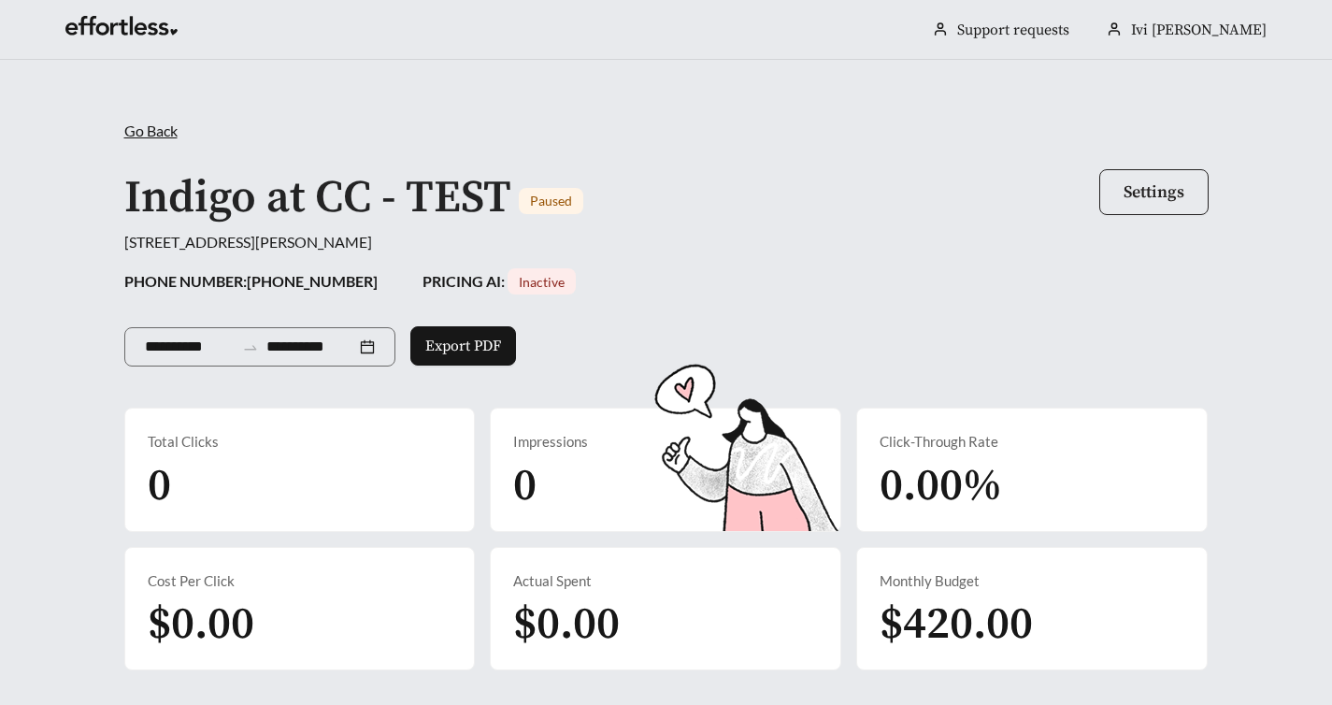
click at [1162, 204] on button "Settings" at bounding box center [1154, 192] width 109 height 46
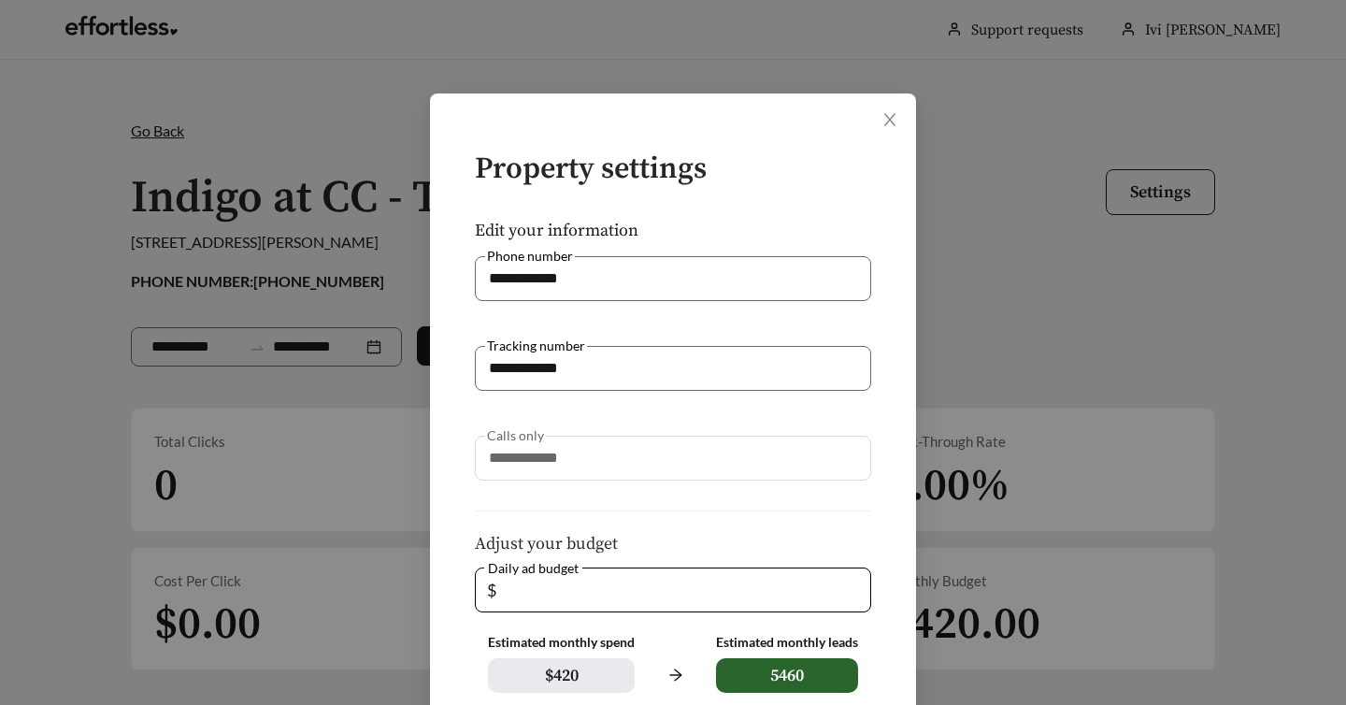
scroll to position [198, 0]
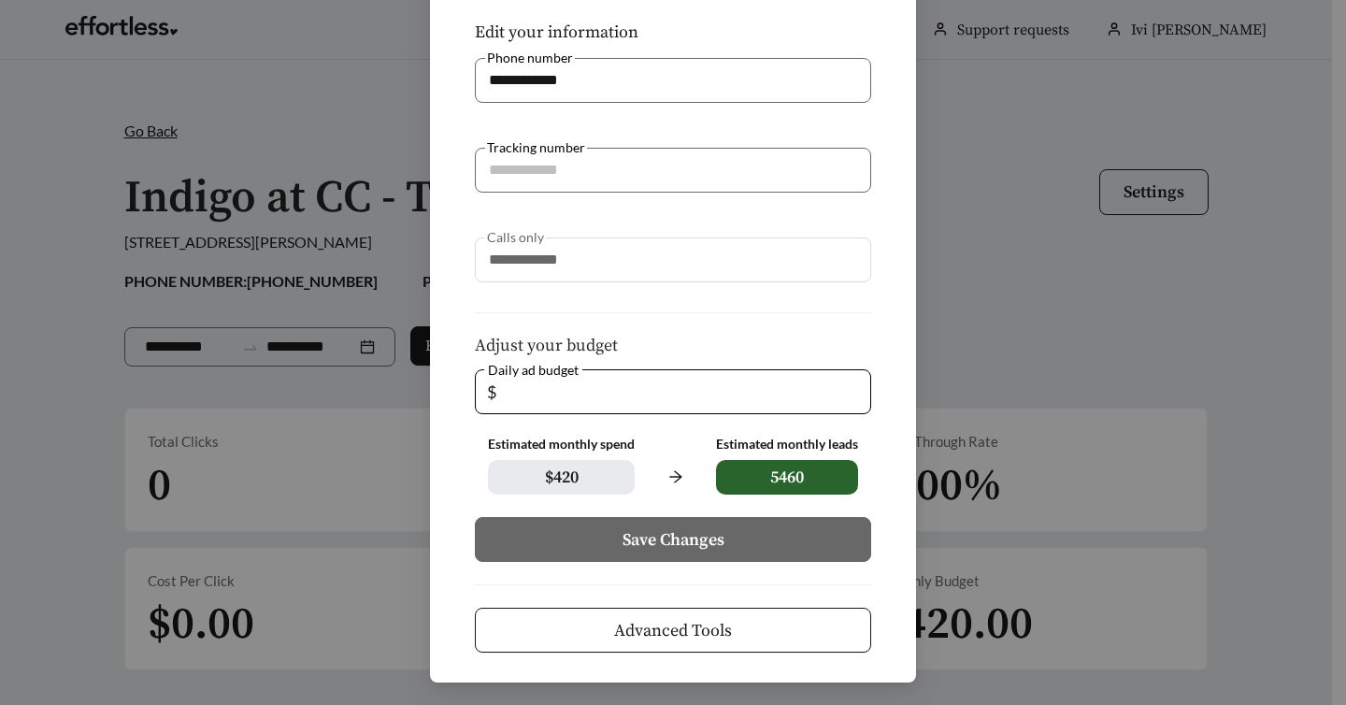
click at [723, 634] on span "Advanced Tools" at bounding box center [673, 630] width 118 height 25
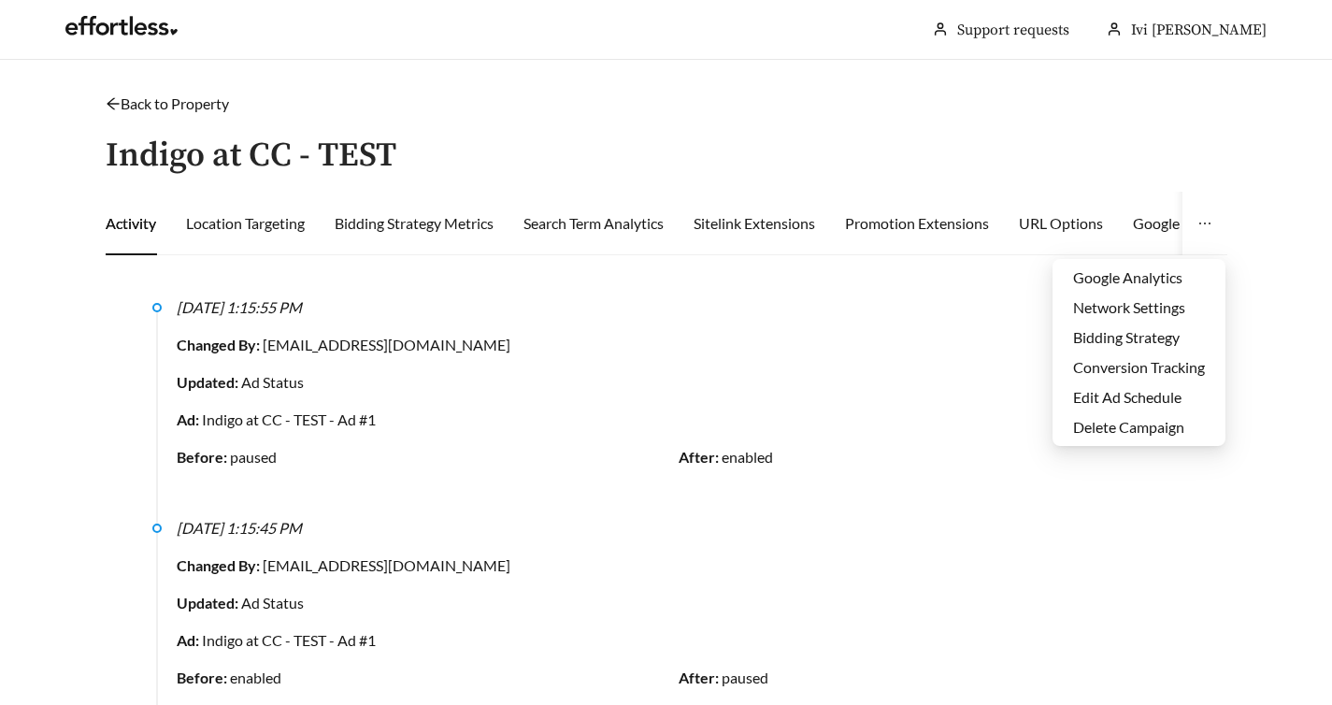
click at [1210, 225] on icon "ellipsis" at bounding box center [1205, 223] width 15 height 15
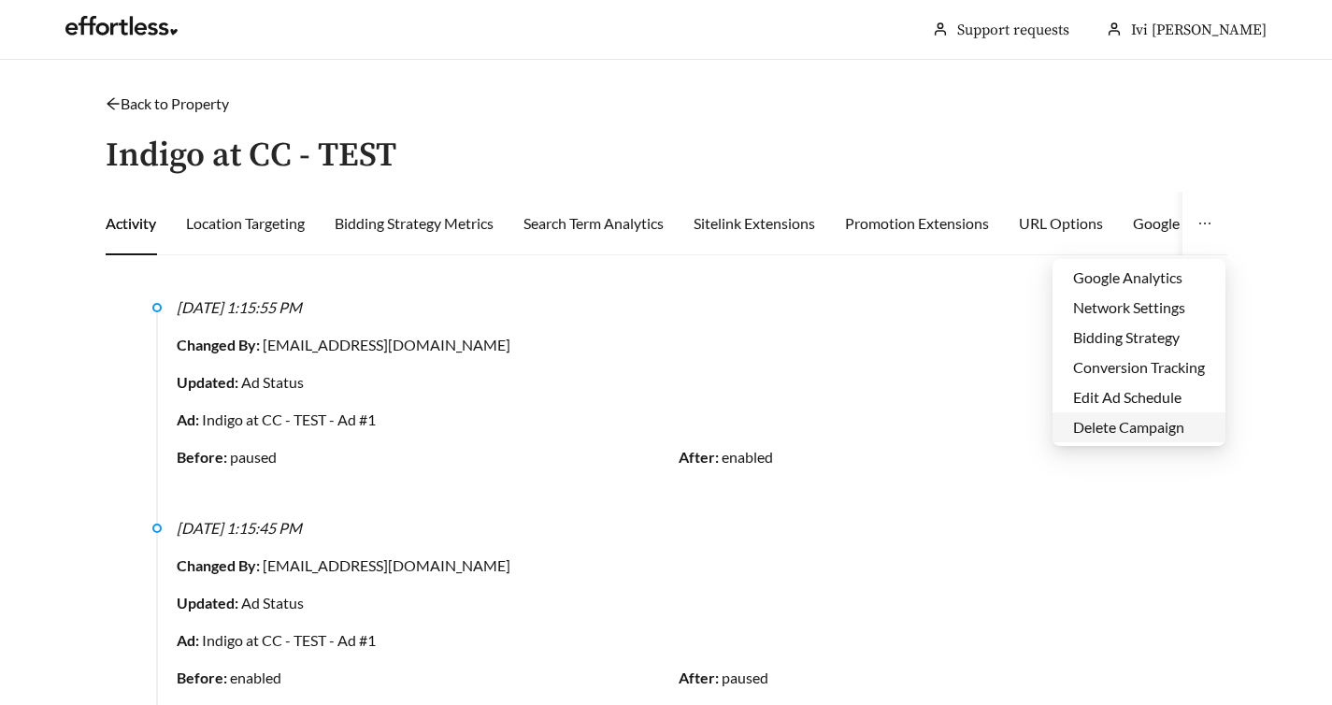
click at [1138, 424] on li "Delete Campaign" at bounding box center [1139, 427] width 173 height 30
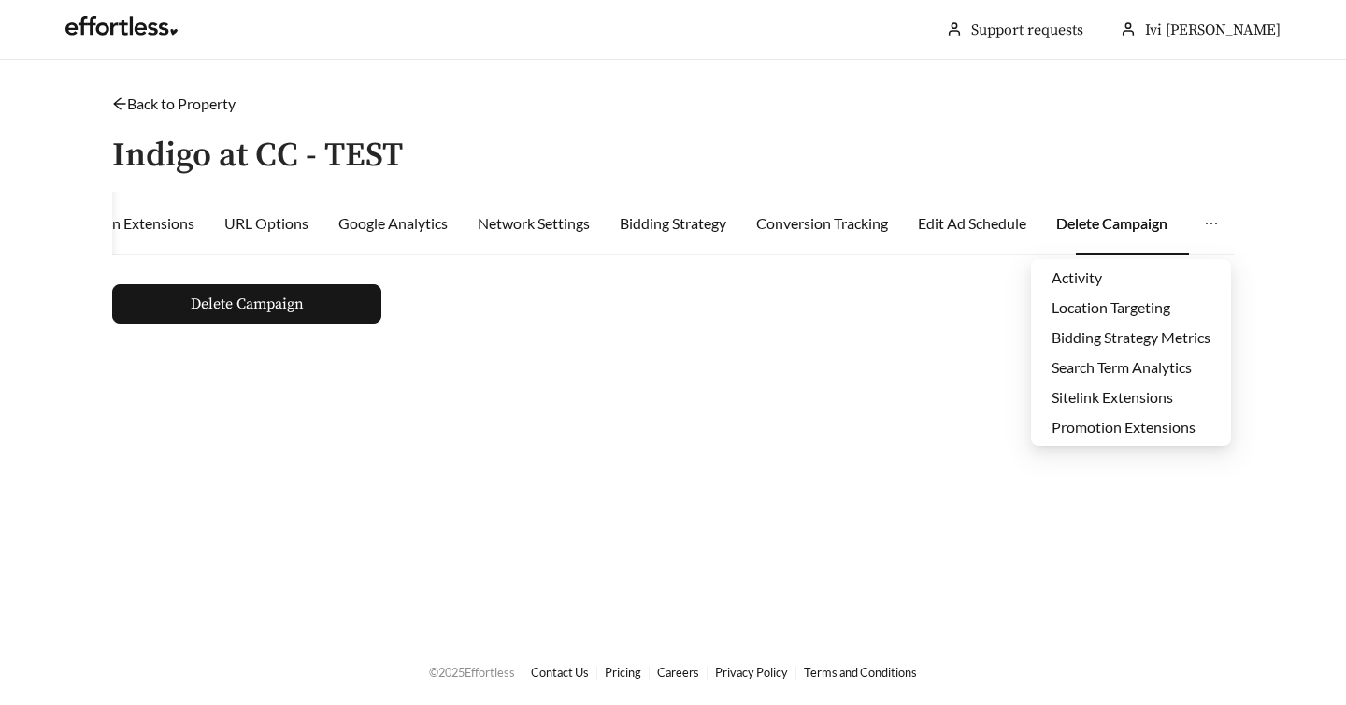
click at [1216, 222] on icon "ellipsis" at bounding box center [1211, 223] width 15 height 15
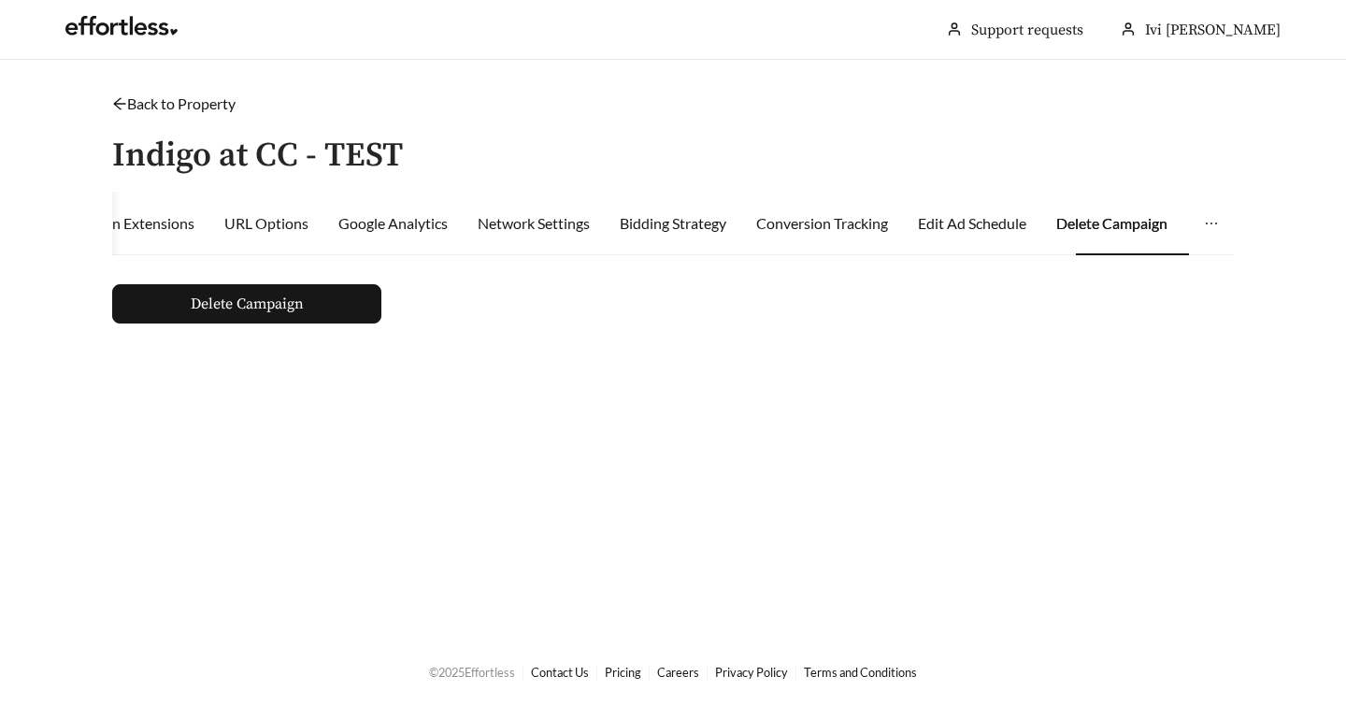
click at [1135, 267] on div "Activity Location Targeting Bidding Strategy Metrics Search Term Analytics Site…" at bounding box center [673, 258] width 1122 height 132
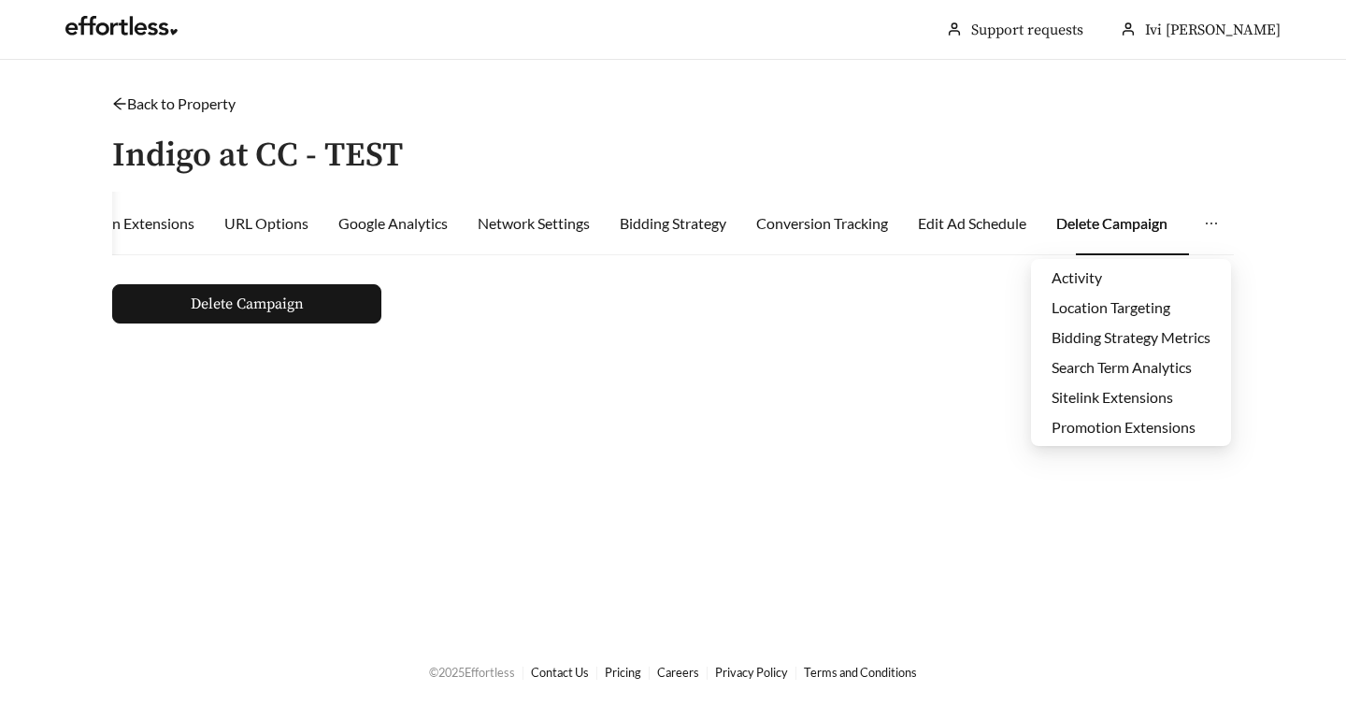
click at [1212, 222] on icon "ellipsis" at bounding box center [1211, 223] width 15 height 15
click at [1079, 281] on li "Activity" at bounding box center [1131, 278] width 200 height 30
